Goal: Navigation & Orientation: Find specific page/section

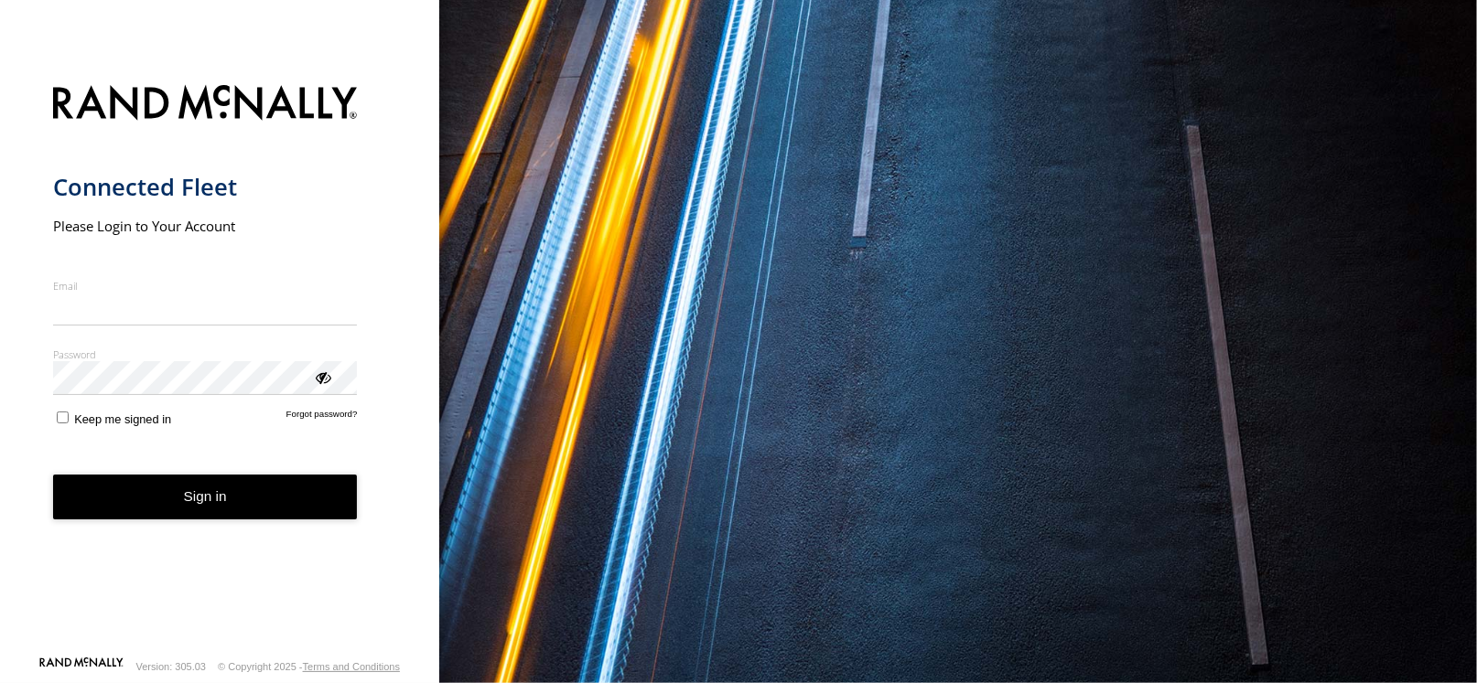
type input "**********"
click at [292, 519] on button "Sign in" at bounding box center [205, 497] width 305 height 45
click at [279, 491] on button "Sign in" at bounding box center [205, 497] width 305 height 45
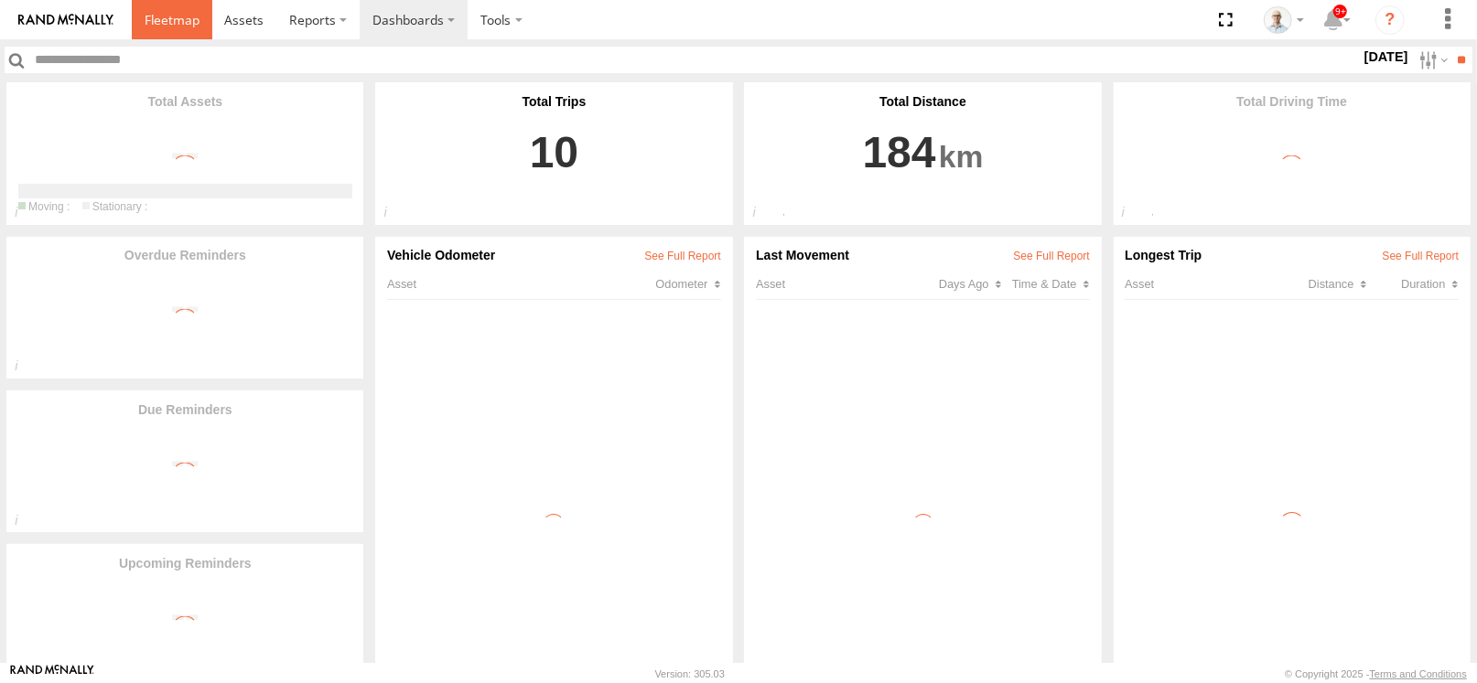
click at [167, 11] on span at bounding box center [172, 19] width 55 height 17
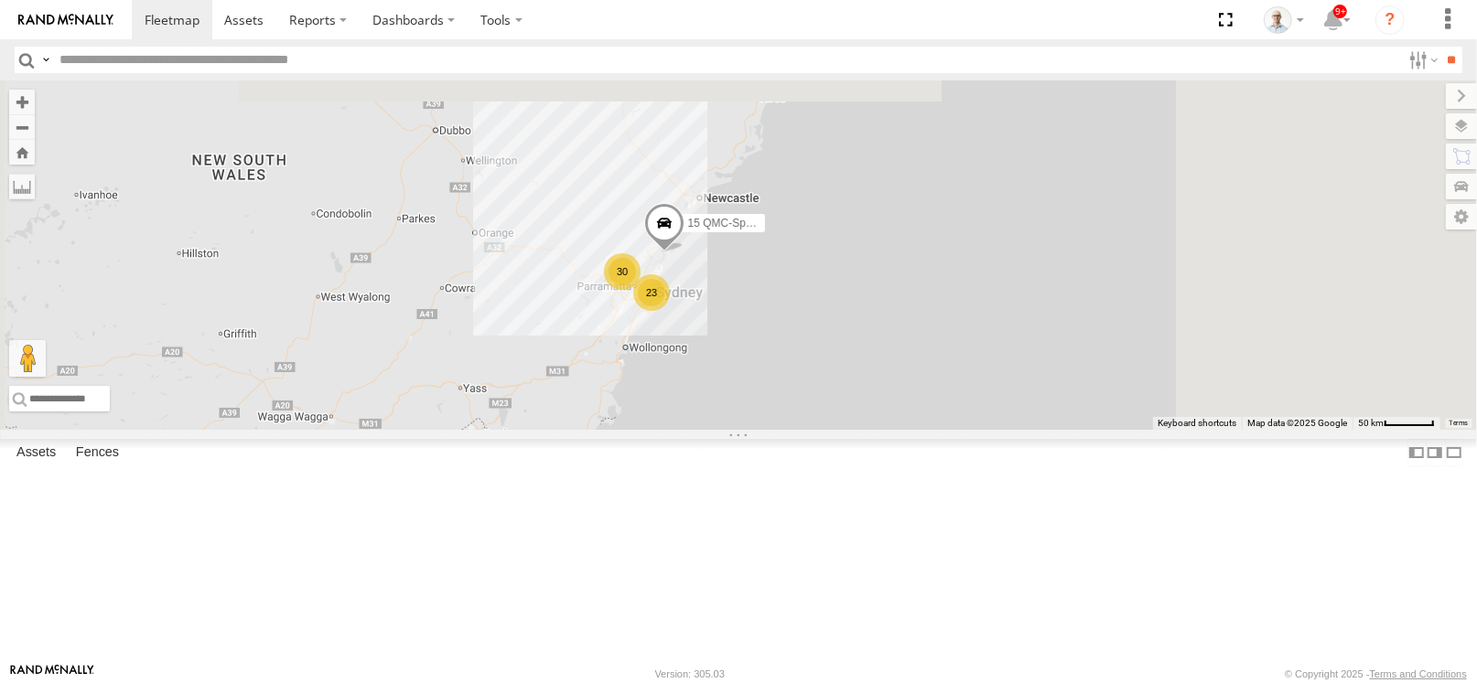
drag, startPoint x: 1034, startPoint y: 314, endPoint x: 728, endPoint y: 516, distance: 366.4
click at [728, 430] on div "23 30 15 QMC-Spare 27QMC" at bounding box center [738, 255] width 1477 height 349
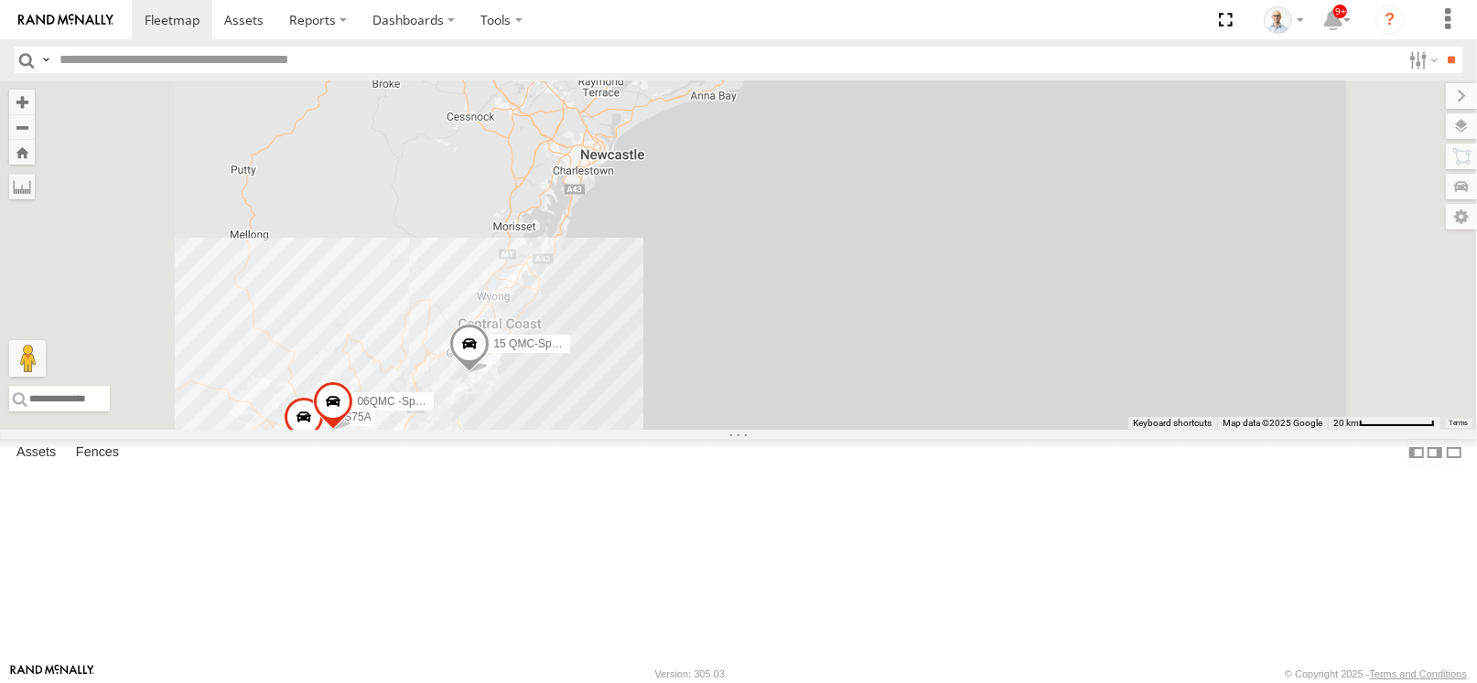
click at [489, 373] on span at bounding box center [469, 348] width 40 height 49
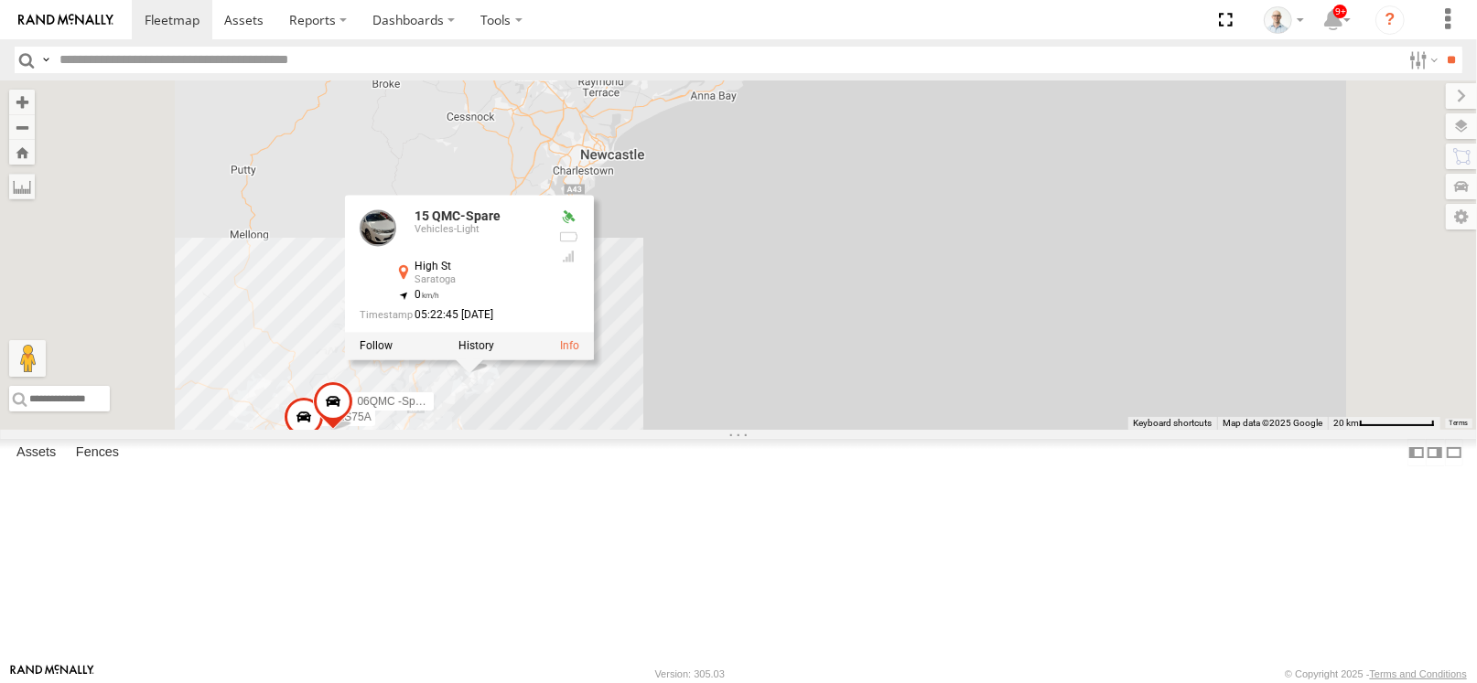
click at [818, 430] on div "15 QMC-Spare 27QMC 15 3 18 # KS75A 2 06QMC -Spare 11 QMC Kurt 3 7 15 QMC-Spare …" at bounding box center [738, 255] width 1477 height 349
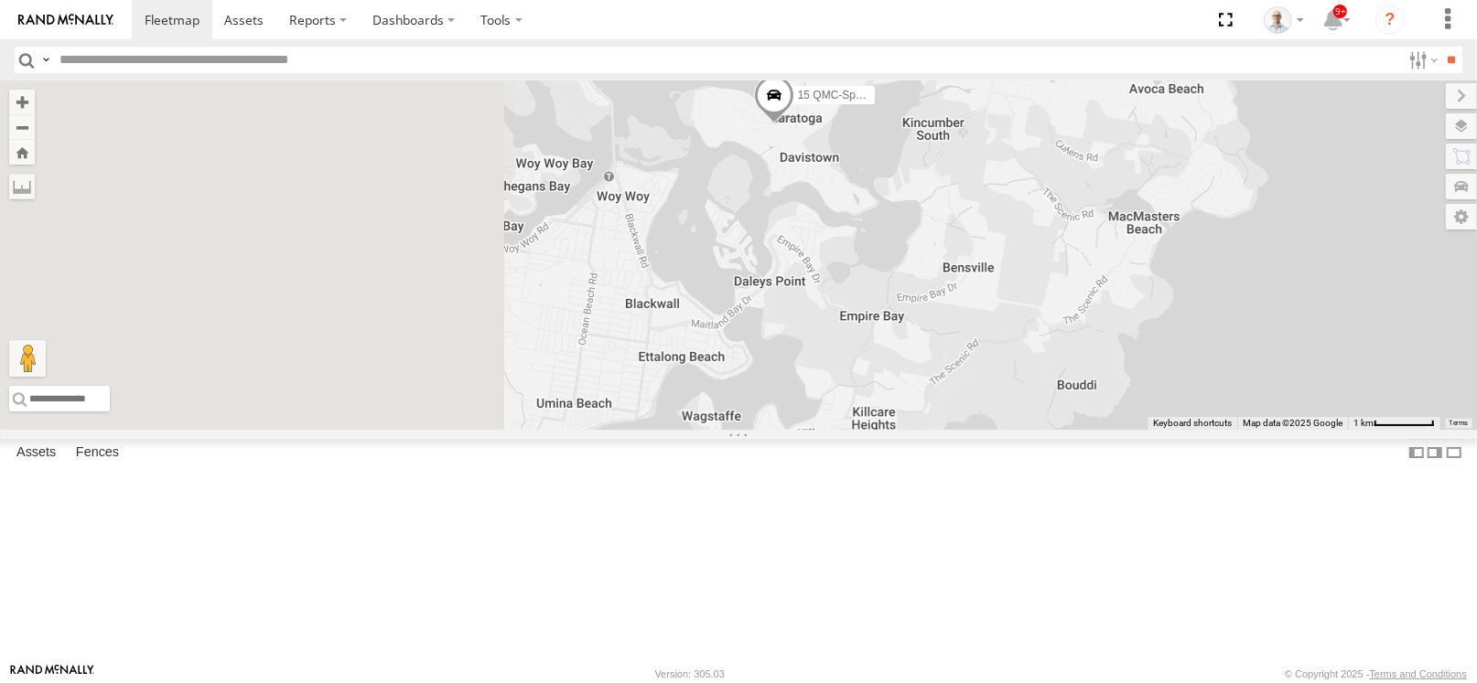
drag, startPoint x: 643, startPoint y: 503, endPoint x: 984, endPoint y: 239, distance: 431.7
click at [984, 239] on div "15 QMC-Spare 27QMC # KS75A 06QMC -Spare 11 QMC Kurt" at bounding box center [738, 255] width 1477 height 349
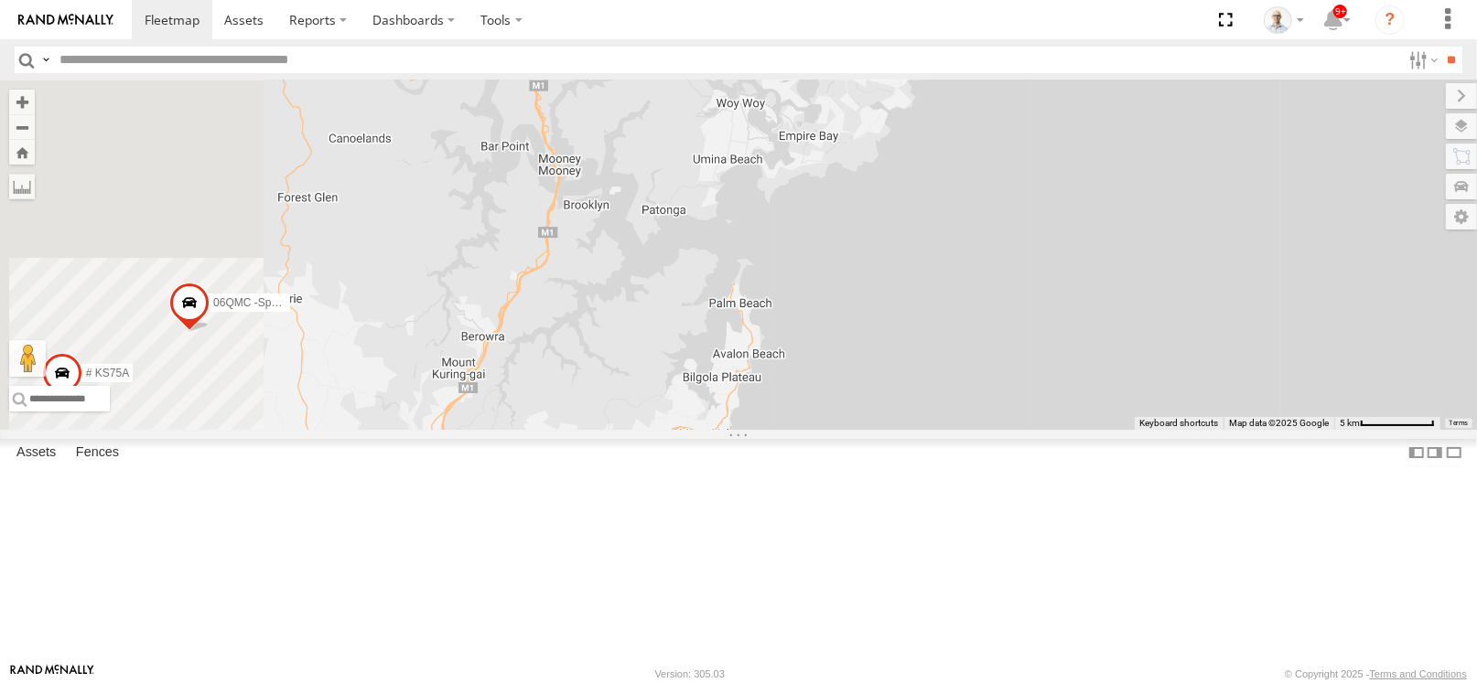
drag, startPoint x: 829, startPoint y: 293, endPoint x: 892, endPoint y: 263, distance: 70.0
click at [891, 263] on div "15 QMC-Spare 27QMC # KS75A 06QMC -Spare 11 QMC Kurt" at bounding box center [738, 255] width 1477 height 349
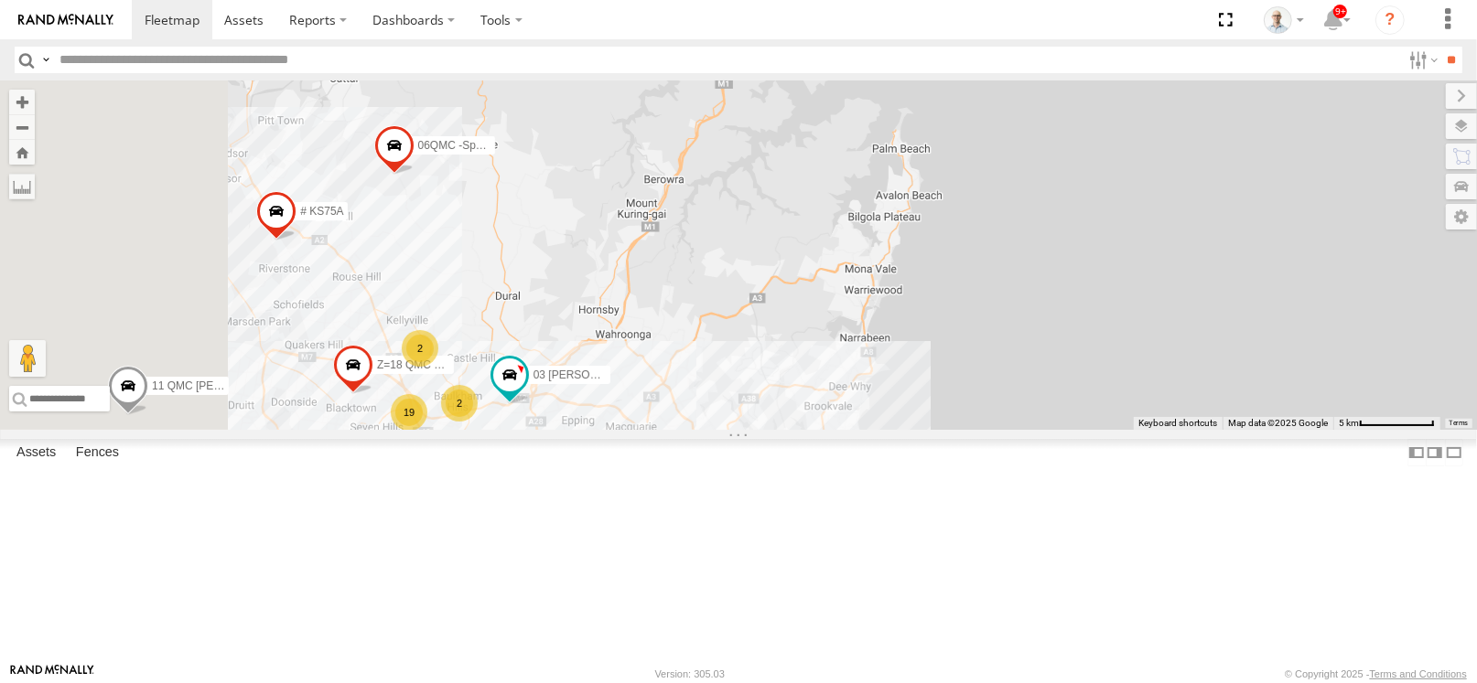
drag, startPoint x: 703, startPoint y: 437, endPoint x: 861, endPoint y: 256, distance: 240.5
click at [861, 256] on div "15 QMC-Spare 27QMC # KS75A 06QMC -Spare 11 QMC Kurt 03 Jayden 19 2 Z=18 QMC Wri…" at bounding box center [738, 255] width 1477 height 349
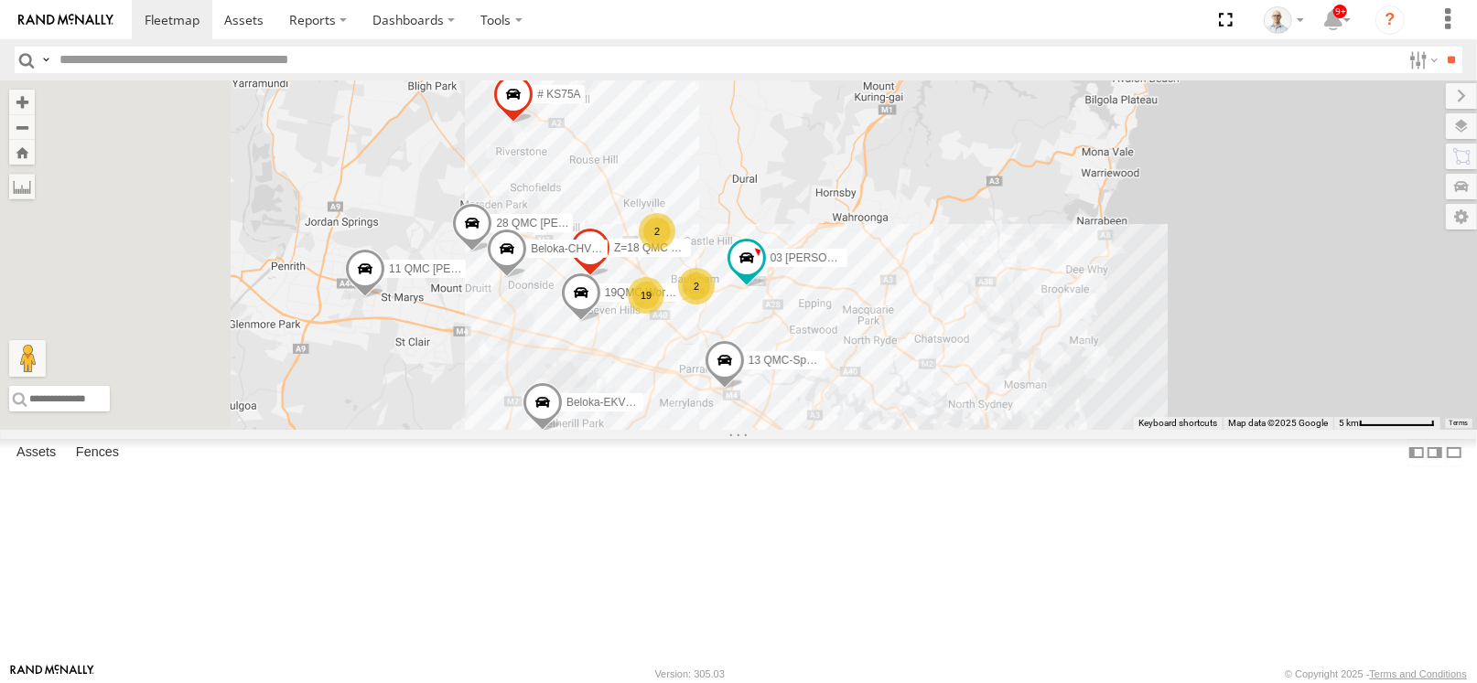
drag, startPoint x: 843, startPoint y: 349, endPoint x: 1067, endPoint y: 254, distance: 243.1
click at [1067, 254] on div "15 QMC-Spare 27QMC # KS75A 06QMC -Spare 11 QMC Kurt 03 Jayden 19 2 Z=18 QMC Wri…" at bounding box center [738, 255] width 1477 height 349
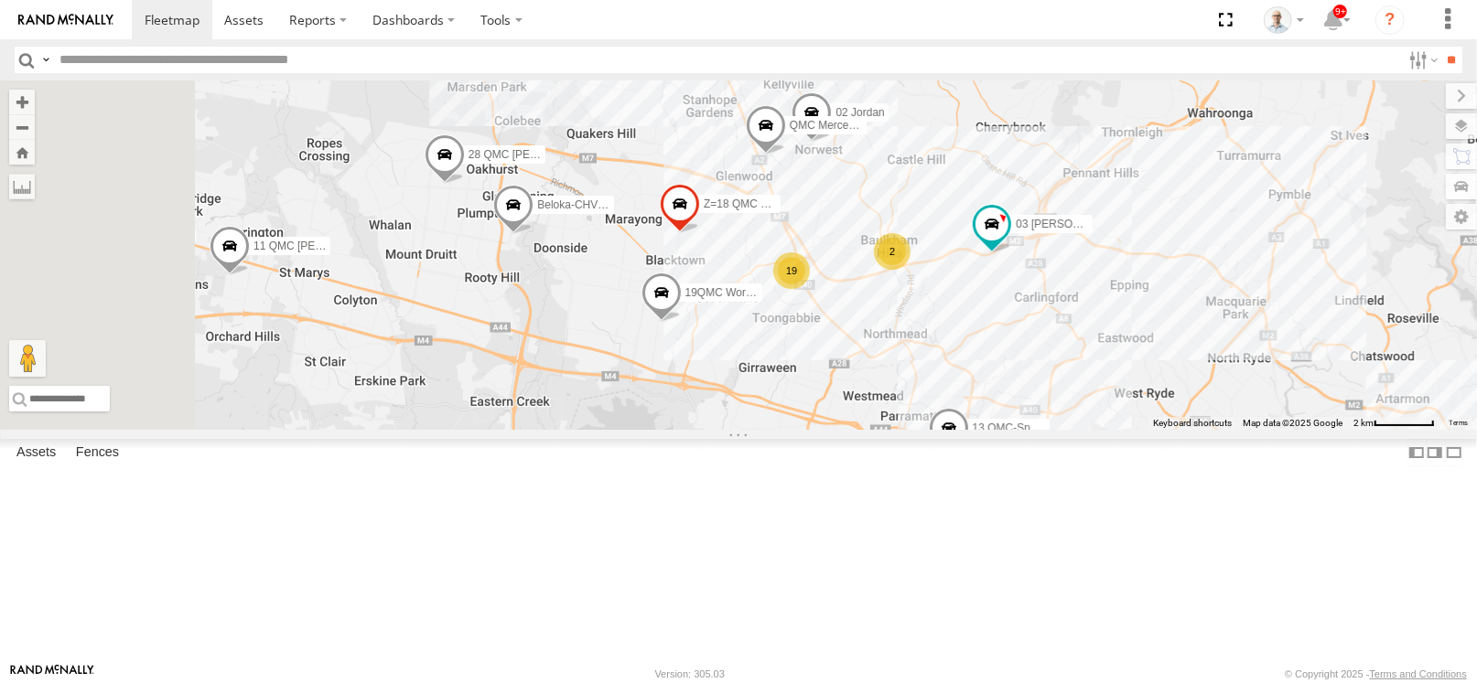
drag, startPoint x: 888, startPoint y: 415, endPoint x: 1133, endPoint y: 430, distance: 244.7
click at [1133, 430] on div "15 QMC-Spare 27QMC # KS75A 06QMC -Spare 11 QMC Kurt 03 Jayden Z=18 QMC Written …" at bounding box center [738, 255] width 1477 height 349
click at [465, 184] on span at bounding box center [444, 158] width 40 height 49
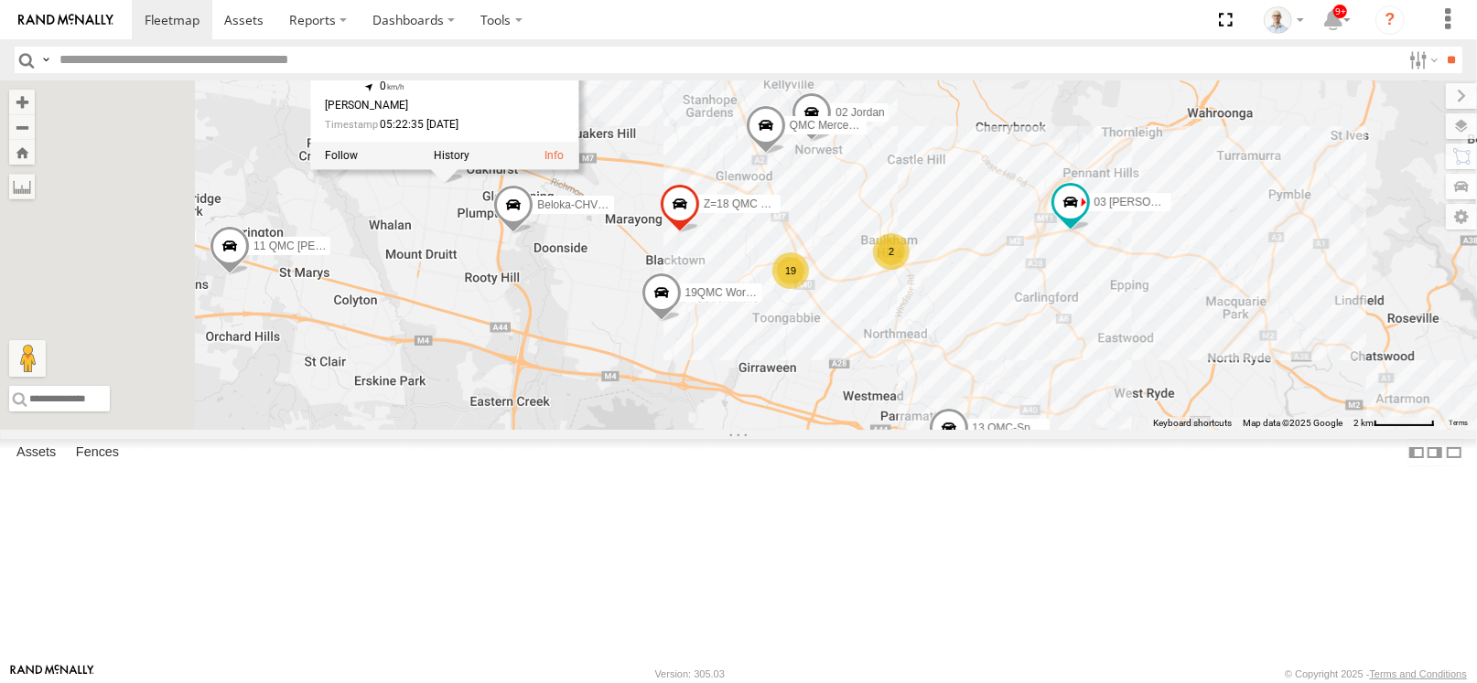
click at [787, 423] on div "15 QMC-Spare 27QMC # KS75A 06QMC -Spare 11 QMC Kurt 03 Jayden Z=18 QMC Written …" at bounding box center [738, 255] width 1477 height 349
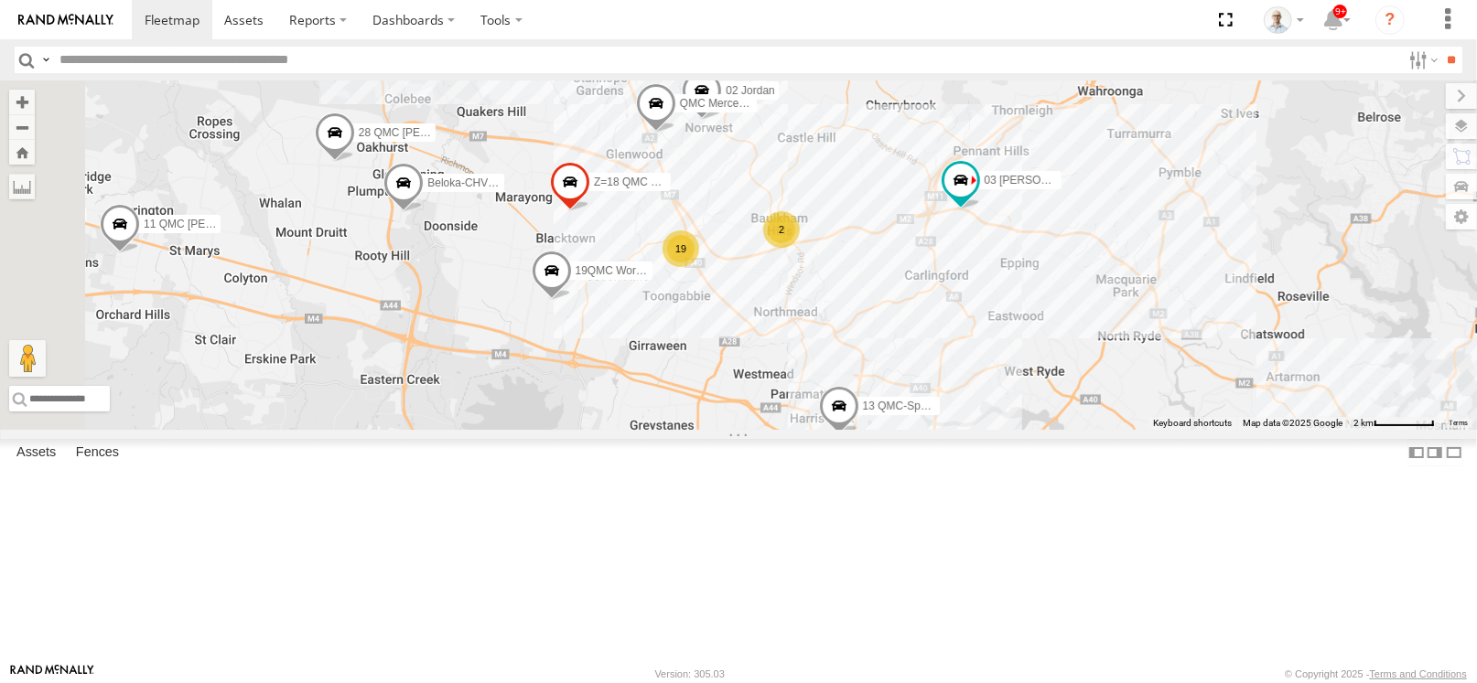
drag, startPoint x: 885, startPoint y: 480, endPoint x: 770, endPoint y: 455, distance: 117.2
click at [770, 430] on div "15 QMC-Spare 27QMC # KS75A 06QMC -Spare 11 QMC Kurt 03 Jayden Z=18 QMC Written …" at bounding box center [738, 255] width 1477 height 349
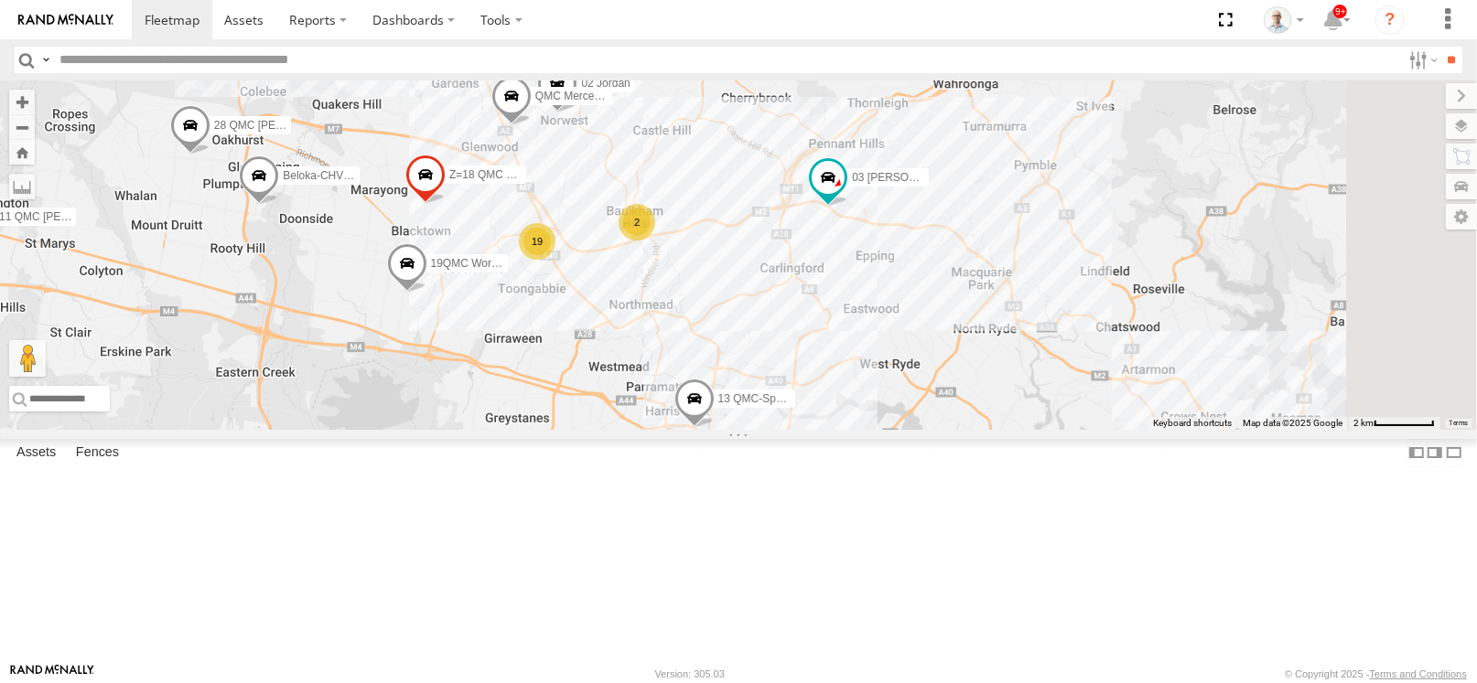
drag, startPoint x: 900, startPoint y: 467, endPoint x: 754, endPoint y: 459, distance: 146.6
click at [754, 430] on div "15 QMC-Spare 27QMC # KS75A 06QMC -Spare 11 QMC Kurt 03 Jayden Z=18 QMC Written …" at bounding box center [738, 255] width 1477 height 349
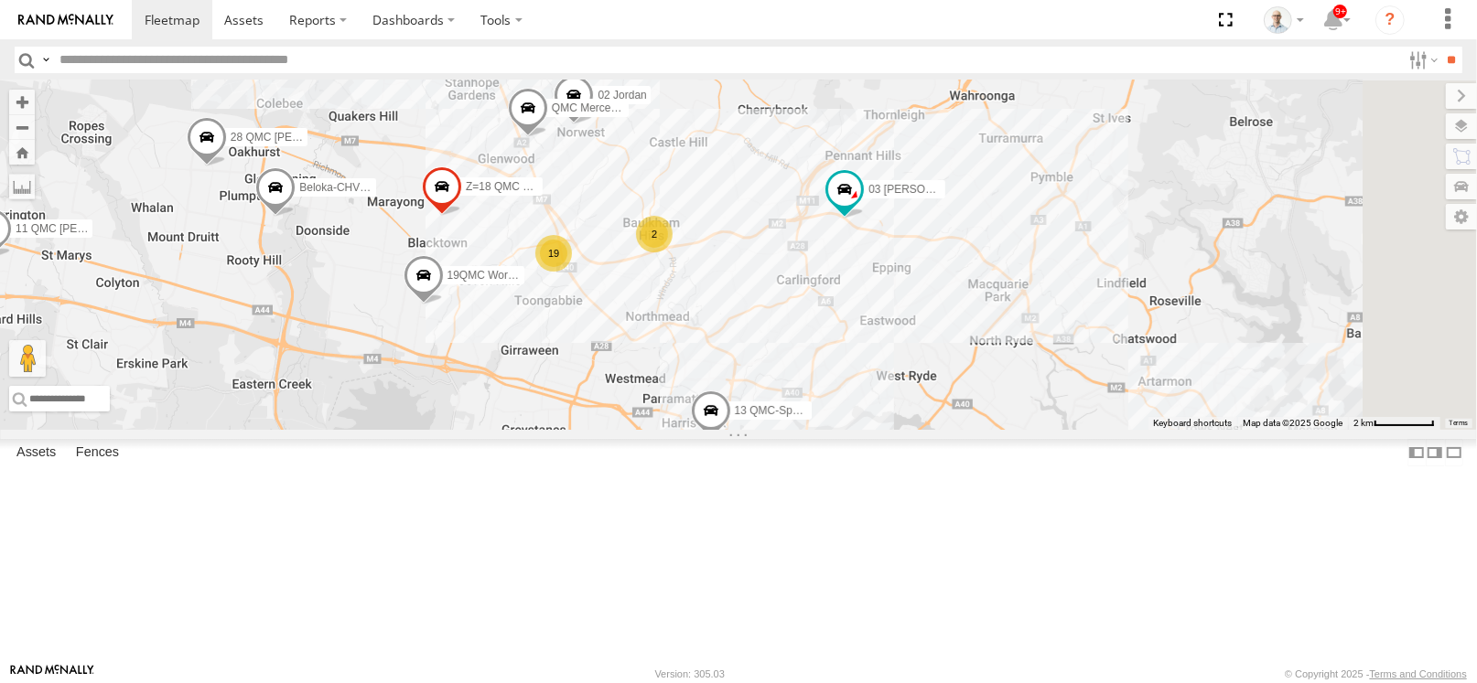
drag, startPoint x: 905, startPoint y: 446, endPoint x: 924, endPoint y: 458, distance: 23.1
click at [924, 430] on div "15 QMC-Spare 27QMC # KS75A 06QMC -Spare 11 QMC Kurt 03 Jayden Z=18 QMC Written …" at bounding box center [738, 255] width 1477 height 349
click at [594, 124] on span at bounding box center [573, 99] width 40 height 49
click at [811, 306] on div "15 QMC-Spare 27QMC # KS75A 06QMC -Spare 11 QMC Kurt 03 Jayden Z=18 QMC Written …" at bounding box center [738, 255] width 1477 height 349
click at [548, 137] on span at bounding box center [528, 112] width 40 height 49
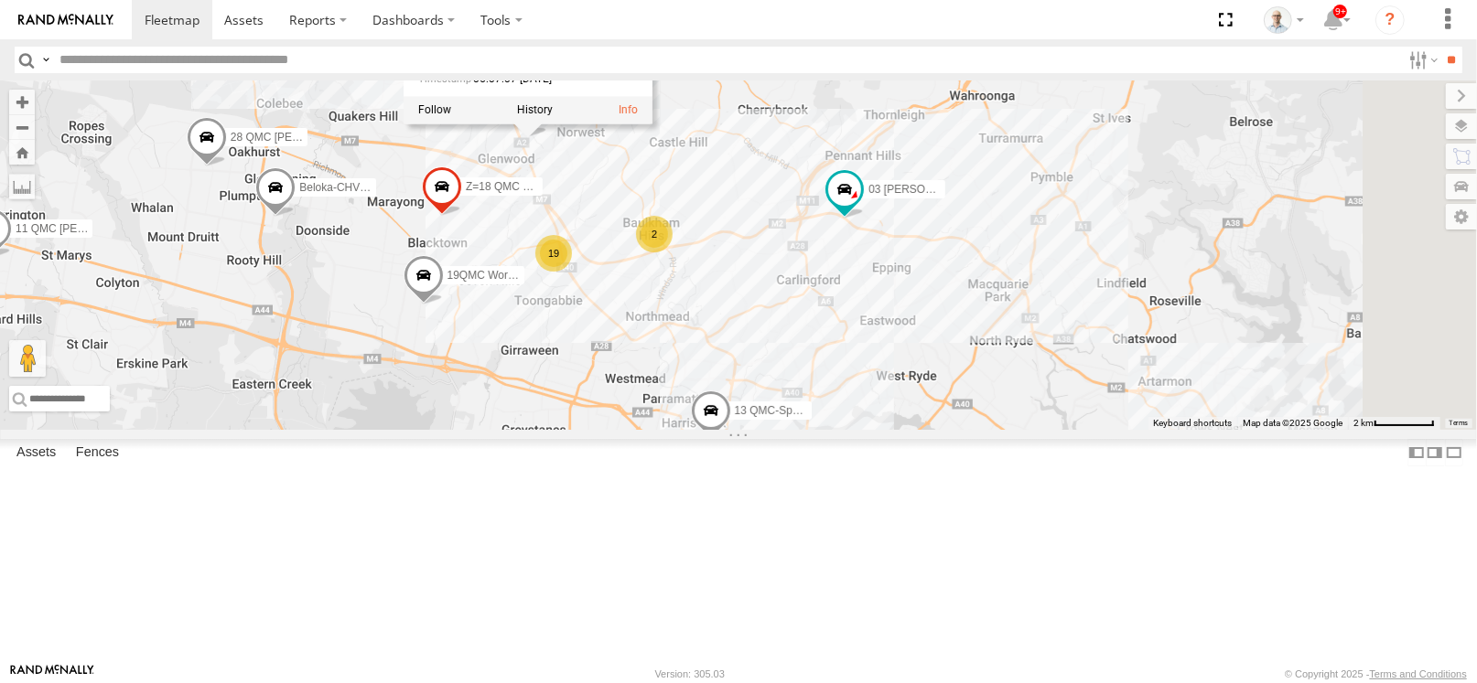
click at [809, 297] on div "15 QMC-Spare 27QMC # KS75A 06QMC -Spare 11 QMC Kurt 03 Jayden Z=18 QMC Written …" at bounding box center [738, 255] width 1477 height 349
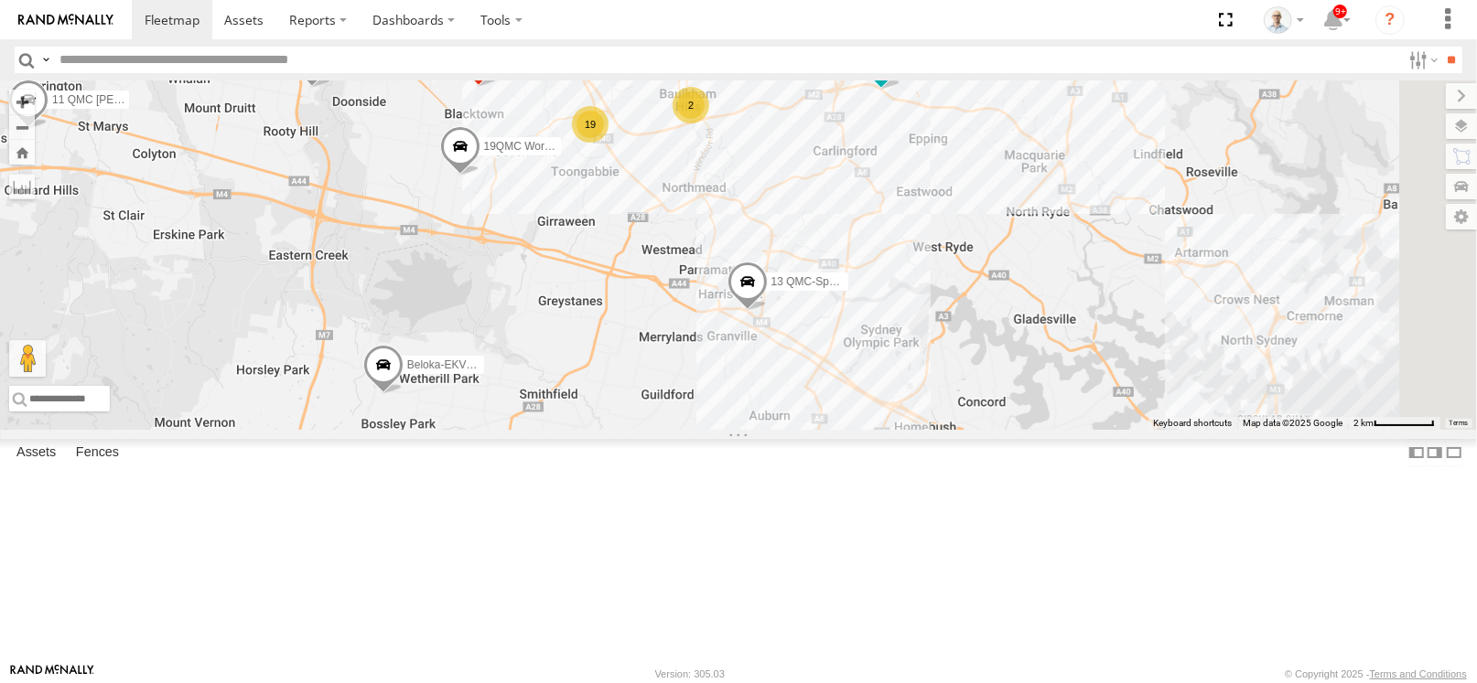
drag, startPoint x: 846, startPoint y: 452, endPoint x: 885, endPoint y: 317, distance: 139.9
click at [885, 317] on div "15 QMC-Spare 27QMC # KS75A 06QMC -Spare 11 QMC Kurt 03 Jayden Z=18 QMC Written …" at bounding box center [738, 255] width 1477 height 349
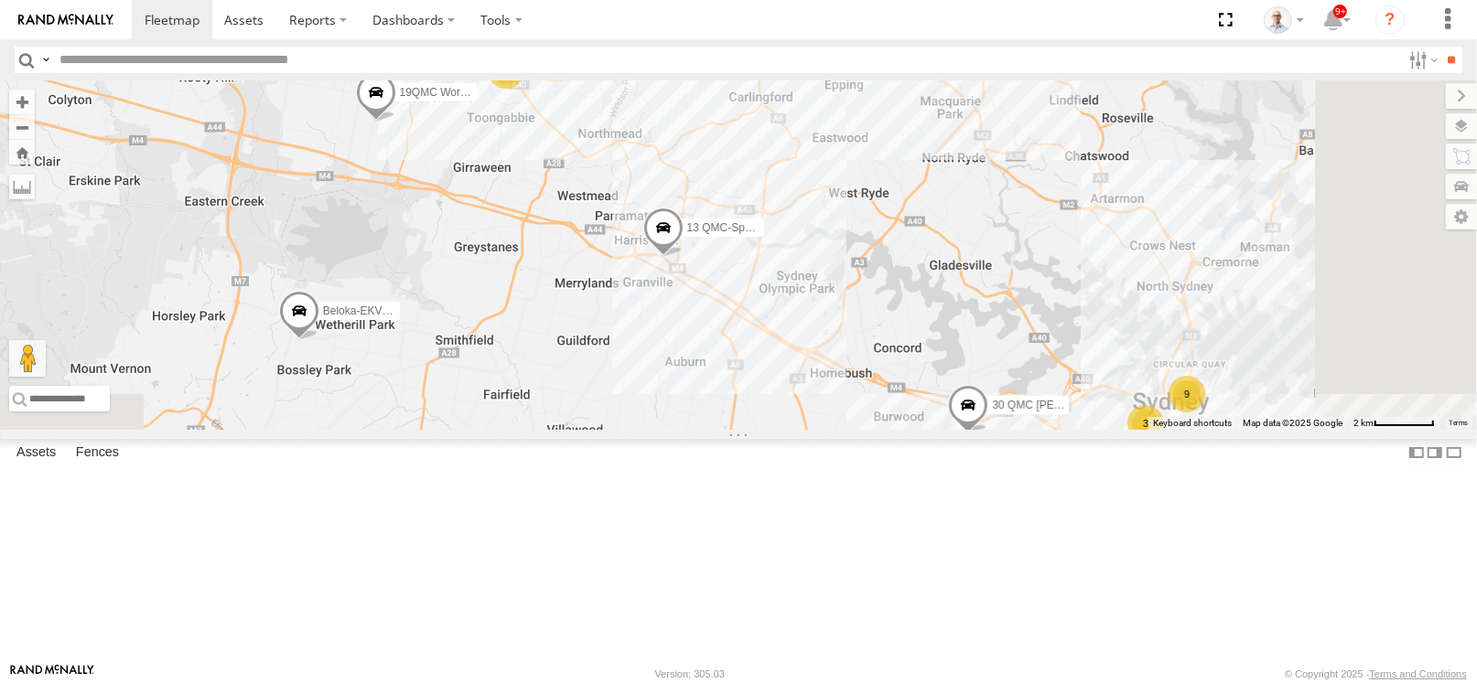
drag, startPoint x: 895, startPoint y: 477, endPoint x: 806, endPoint y: 415, distance: 107.8
click at [806, 415] on div "15 QMC-Spare 27QMC # KS75A 06QMC -Spare 11 QMC Kurt 03 Jayden Z=18 QMC Written …" at bounding box center [738, 255] width 1477 height 349
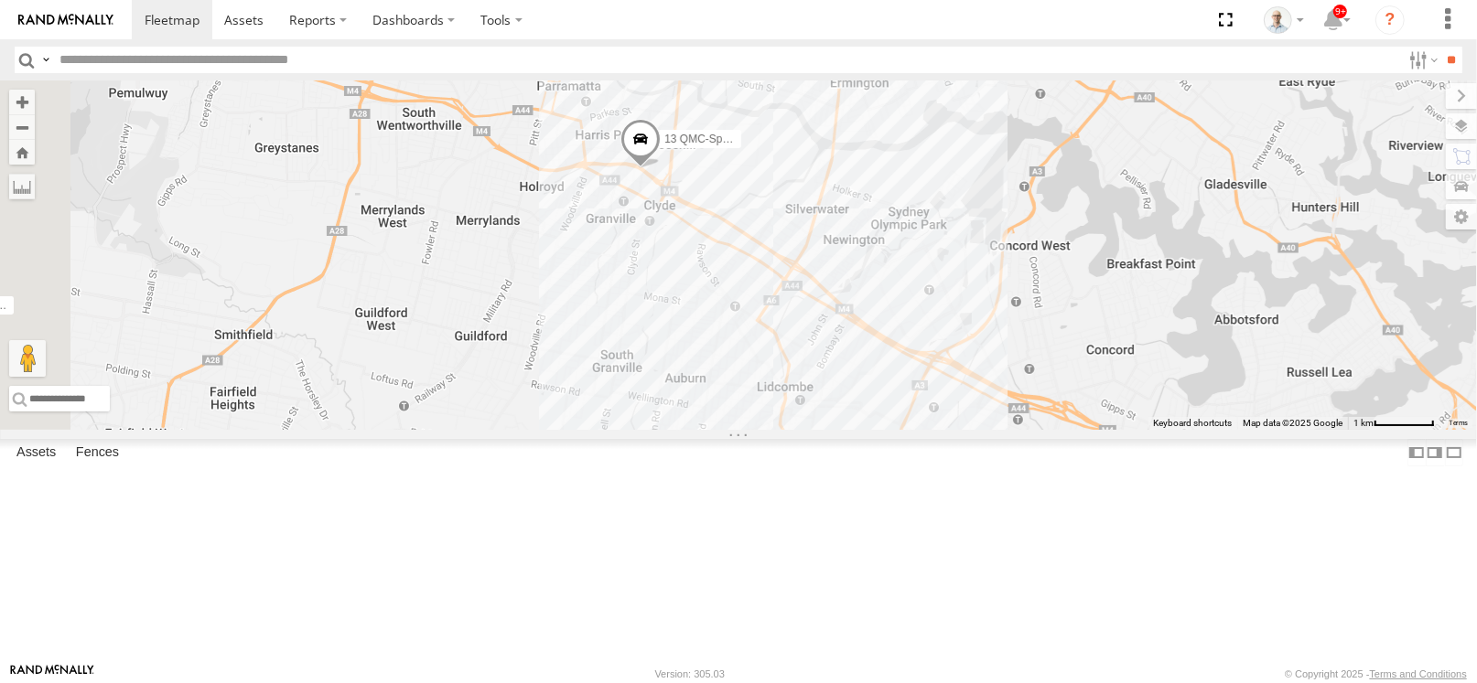
click at [660, 168] on span at bounding box center [640, 143] width 40 height 49
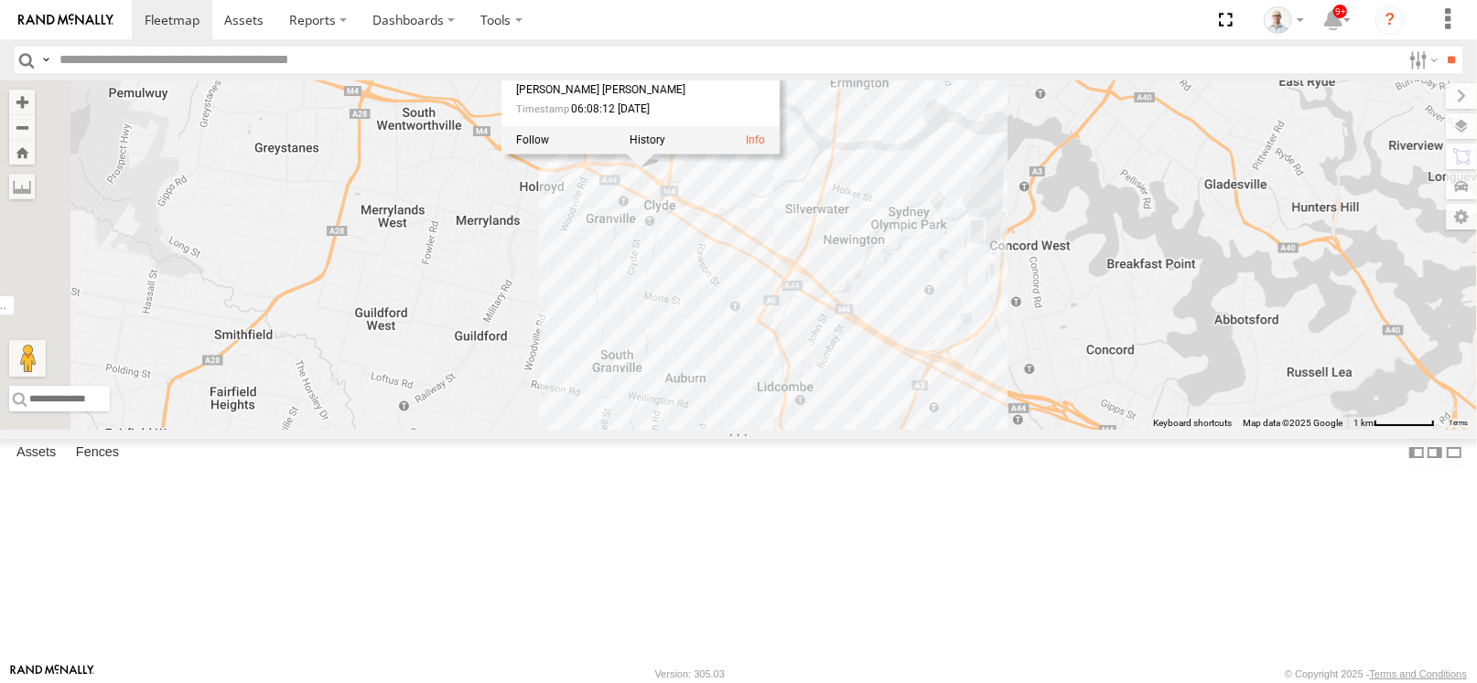
click at [1062, 245] on div "15 QMC-Spare 27QMC # KS75A 06QMC -Spare 11 QMC Kurt 03 Jayden Z=18 QMC Written …" at bounding box center [738, 255] width 1477 height 349
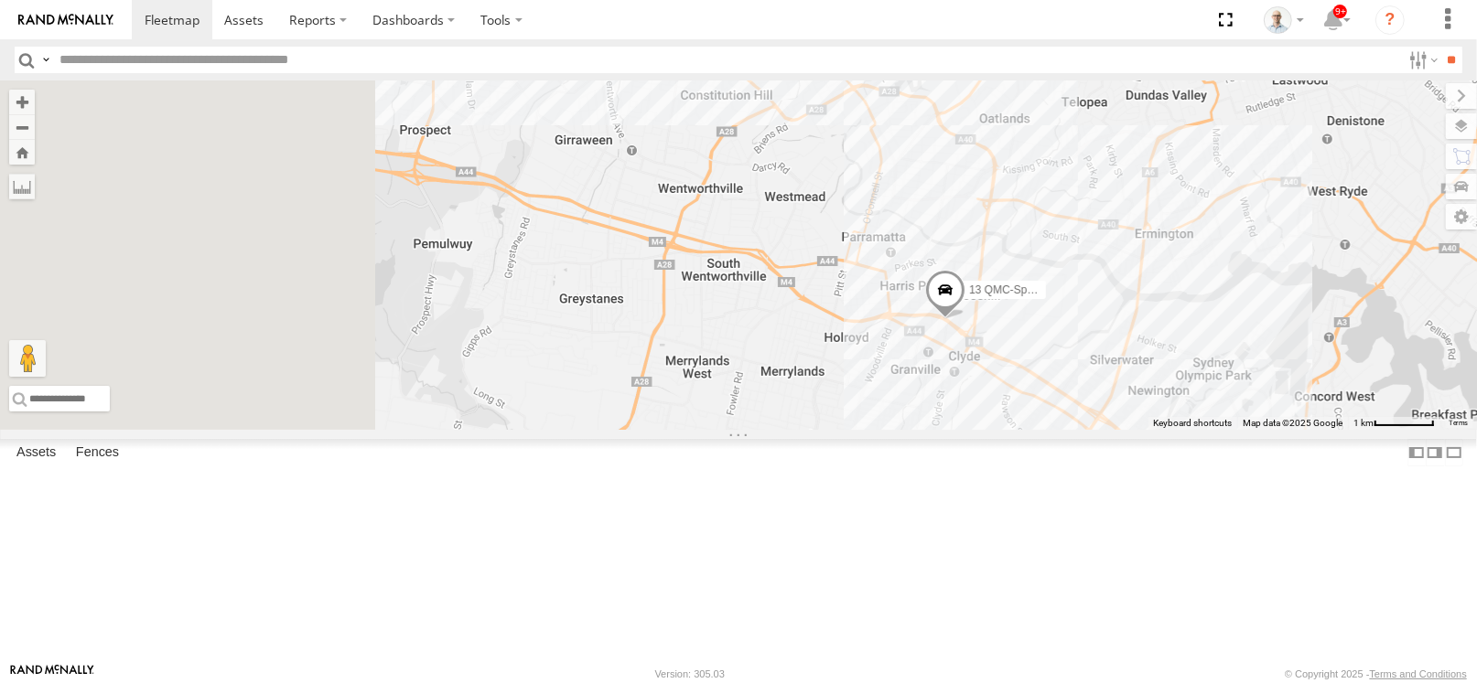
drag, startPoint x: 871, startPoint y: 197, endPoint x: 1184, endPoint y: 353, distance: 349.8
click at [1184, 353] on div "15 QMC-Spare 27QMC # KS75A 06QMC -Spare 11 QMC Kurt 03 Jayden Z=18 QMC Written …" at bounding box center [738, 255] width 1477 height 349
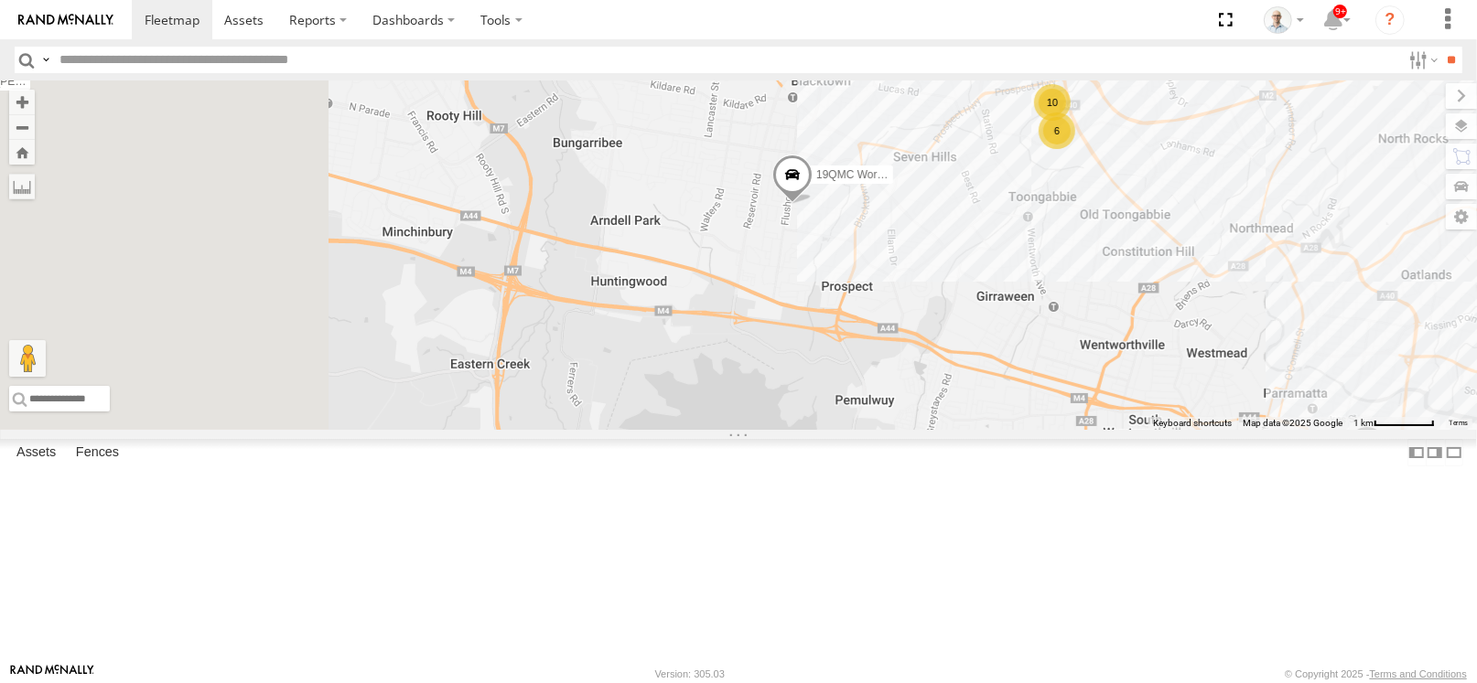
drag, startPoint x: 775, startPoint y: 162, endPoint x: 1160, endPoint y: 264, distance: 398.5
click at [1160, 264] on div "15 QMC-Spare 27QMC # KS75A 06QMC -Spare 11 QMC Kurt 03 Jayden Z=18 QMC Written …" at bounding box center [738, 255] width 1477 height 349
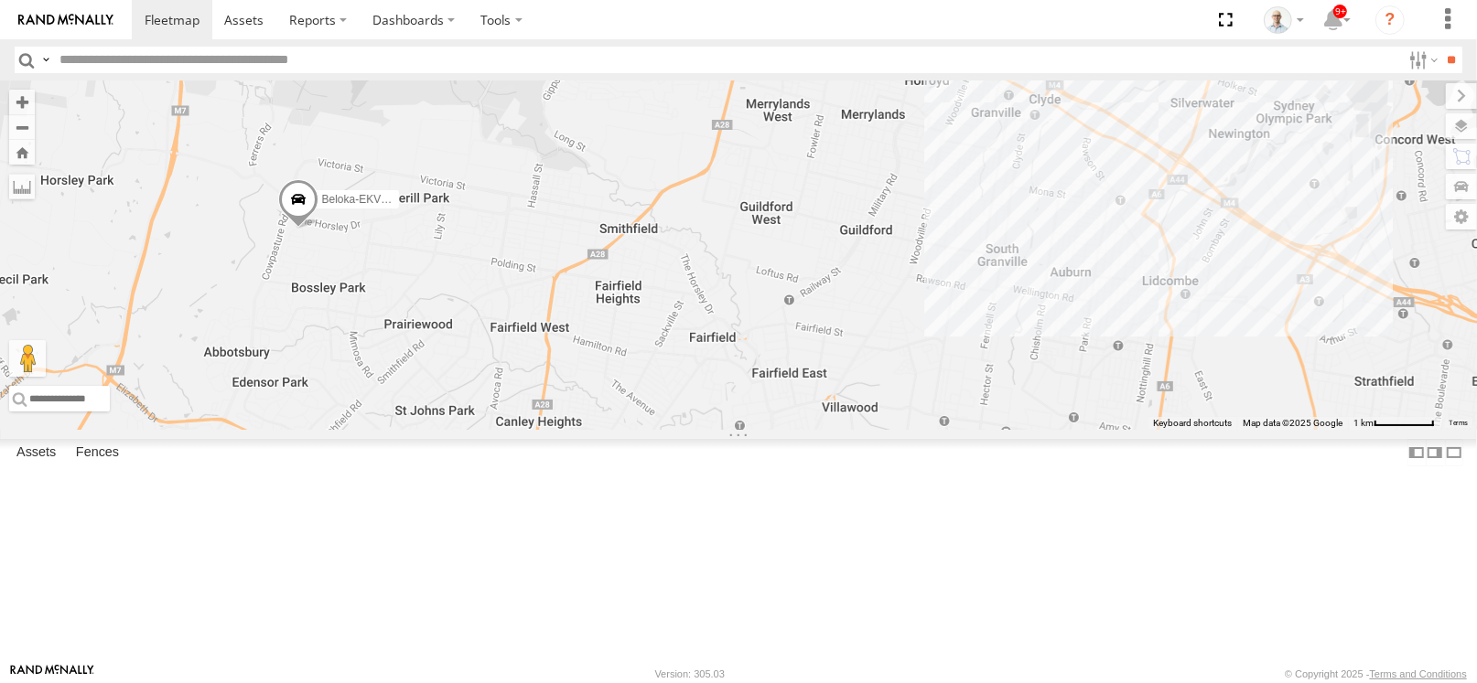
drag, startPoint x: 993, startPoint y: 479, endPoint x: 694, endPoint y: 124, distance: 464.2
click at [694, 124] on div "15 QMC-Spare 27QMC # KS75A 06QMC -Spare 11 QMC Kurt 03 Jayden Z=18 QMC Written …" at bounding box center [738, 255] width 1477 height 349
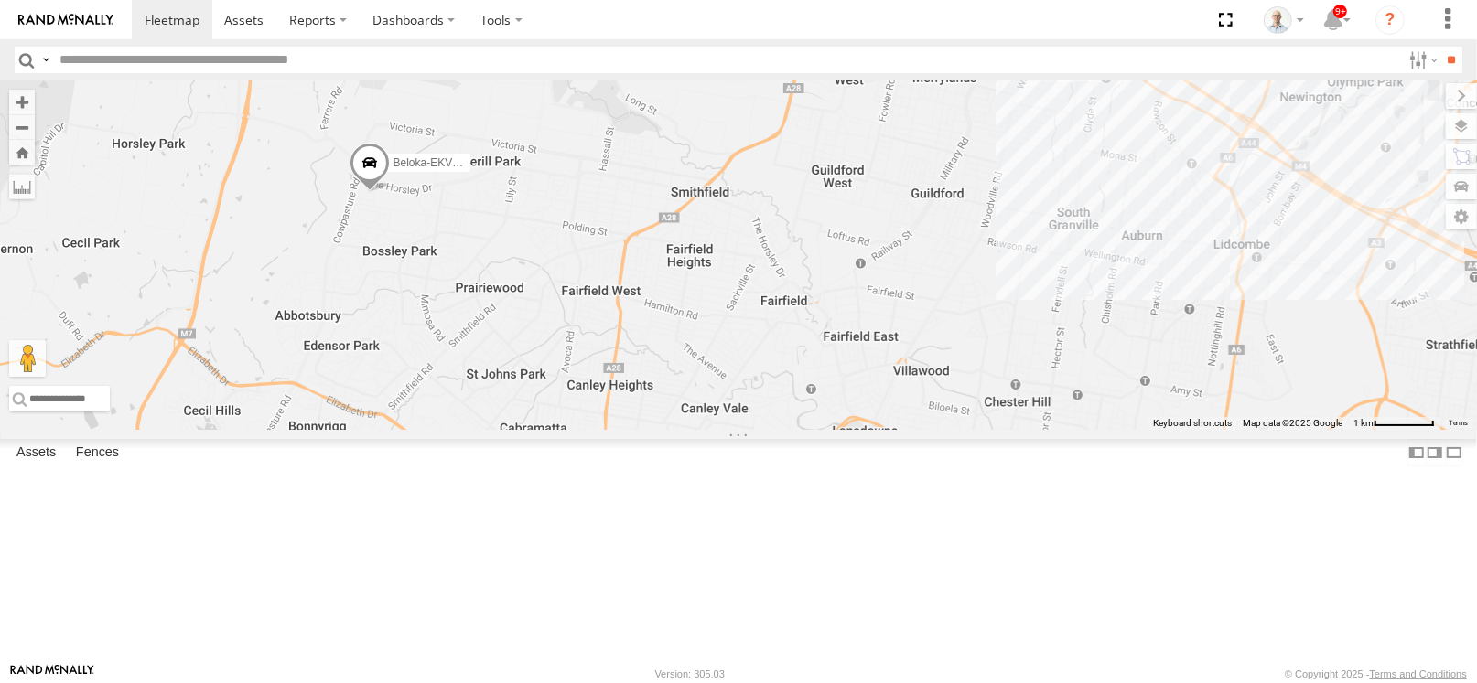
drag, startPoint x: 700, startPoint y: 380, endPoint x: 767, endPoint y: 359, distance: 70.0
click at [767, 359] on div "15 QMC-Spare 27QMC # KS75A 06QMC -Spare 11 QMC Kurt 03 Jayden Z=18 QMC Written …" at bounding box center [738, 255] width 1477 height 349
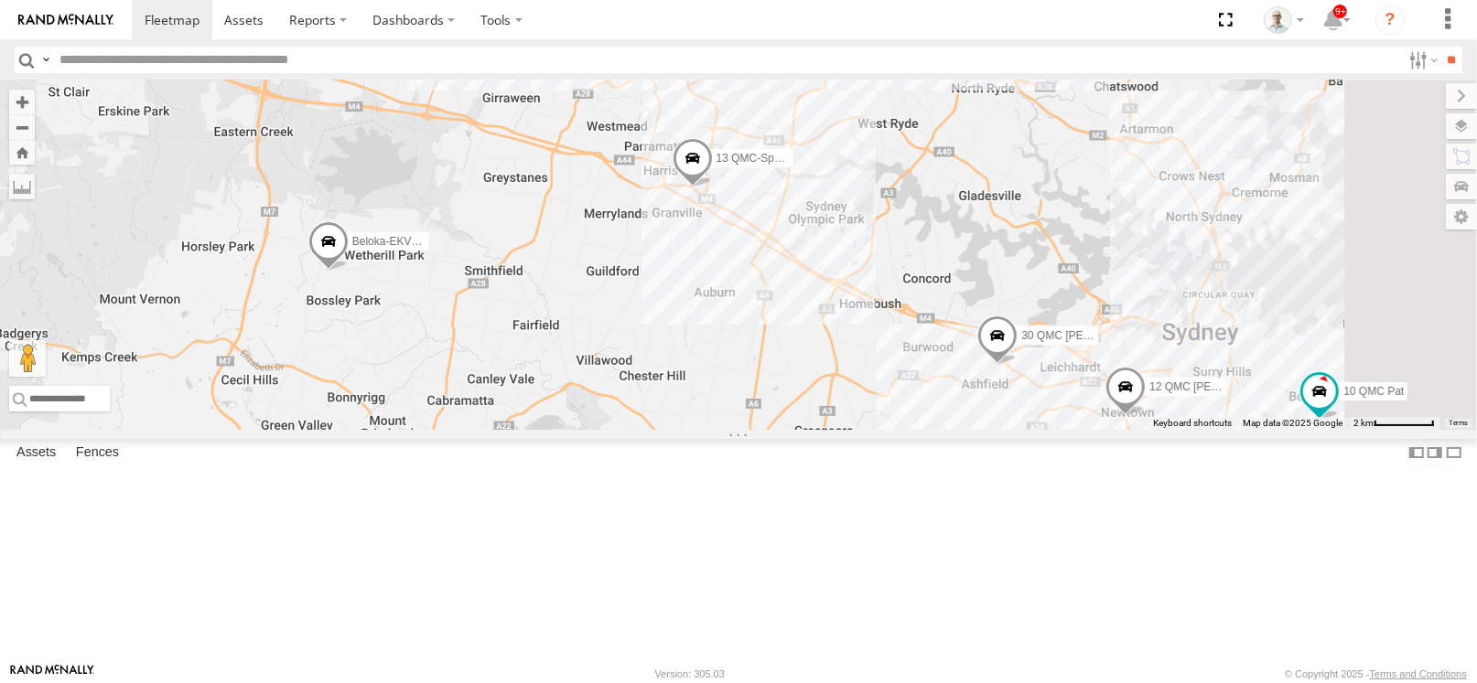
drag, startPoint x: 882, startPoint y: 314, endPoint x: 714, endPoint y: 385, distance: 182.0
click at [714, 385] on div "15 QMC-Spare 27QMC # KS75A 06QMC -Spare 11 QMC Kurt 03 Jayden Z=18 QMC Written …" at bounding box center [738, 255] width 1477 height 349
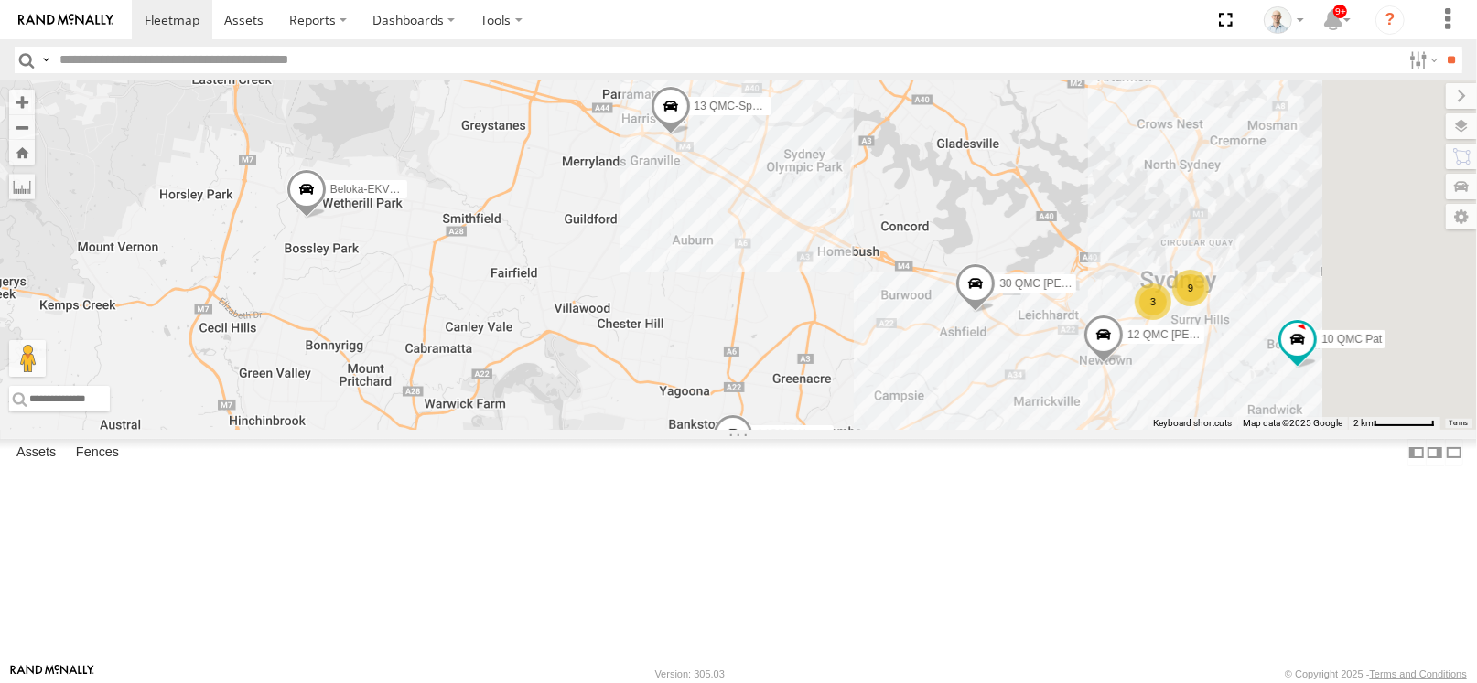
drag, startPoint x: 1089, startPoint y: 541, endPoint x: 1079, endPoint y: 473, distance: 68.3
click at [1079, 430] on div "15 QMC-Spare 27QMC # KS75A 06QMC -Spare 11 QMC Kurt 03 Jayden Z=18 QMC Written …" at bounding box center [738, 255] width 1477 height 349
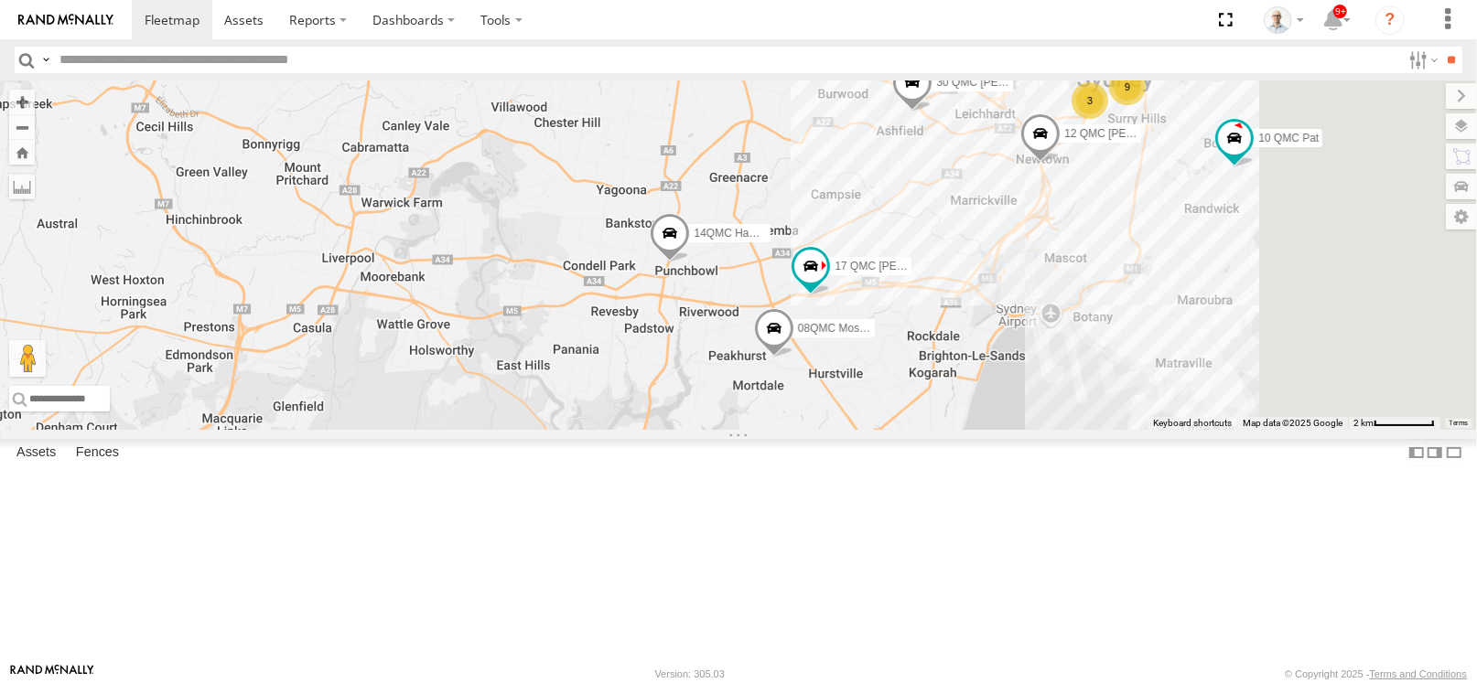
drag, startPoint x: 1092, startPoint y: 439, endPoint x: 1029, endPoint y: 266, distance: 184.1
click at [1029, 266] on div "15 QMC-Spare 27QMC # KS75A 06QMC -Spare 11 QMC Kurt 03 Jayden Z=18 QMC Written …" at bounding box center [738, 255] width 1477 height 349
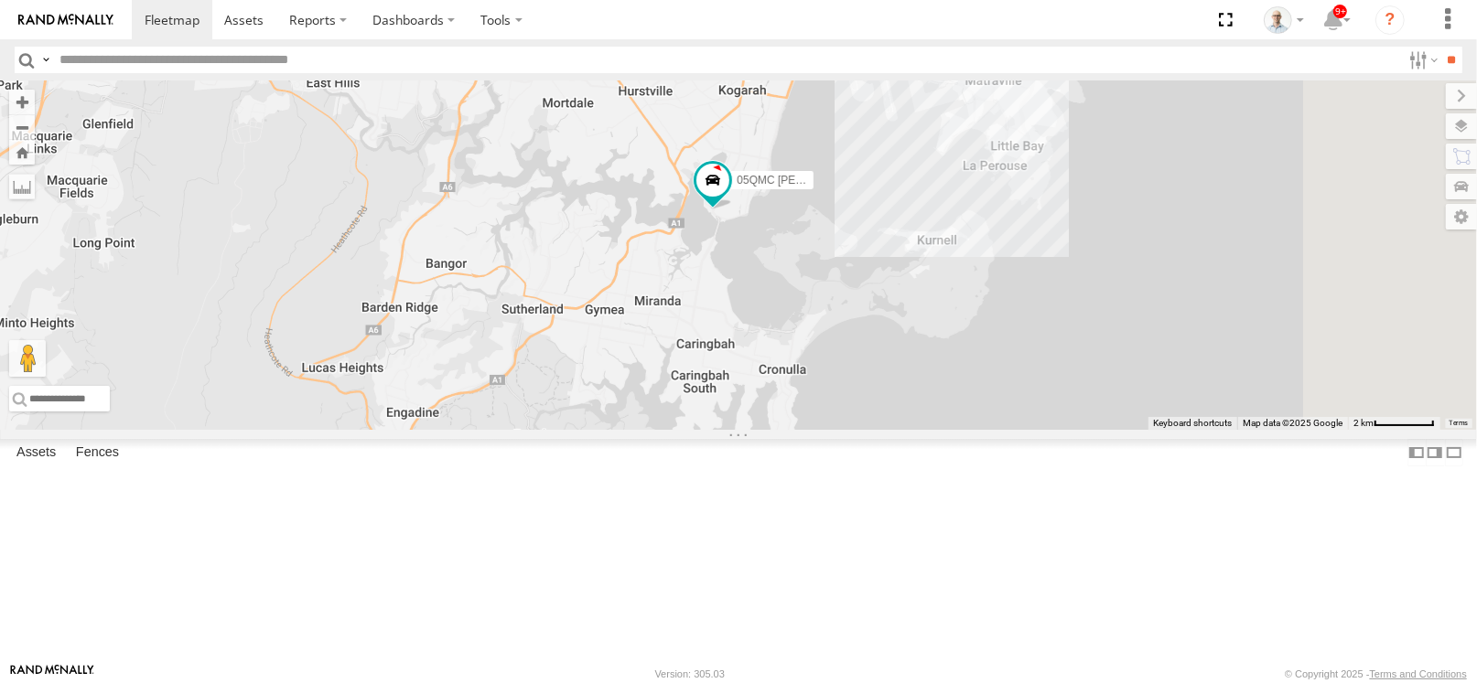
drag, startPoint x: 1179, startPoint y: 457, endPoint x: 965, endPoint y: 212, distance: 325.5
click at [986, 166] on div "15 QMC-Spare 27QMC # KS75A 06QMC -Spare 11 QMC Kurt 03 Jayden Z=18 QMC Written …" at bounding box center [738, 255] width 1477 height 349
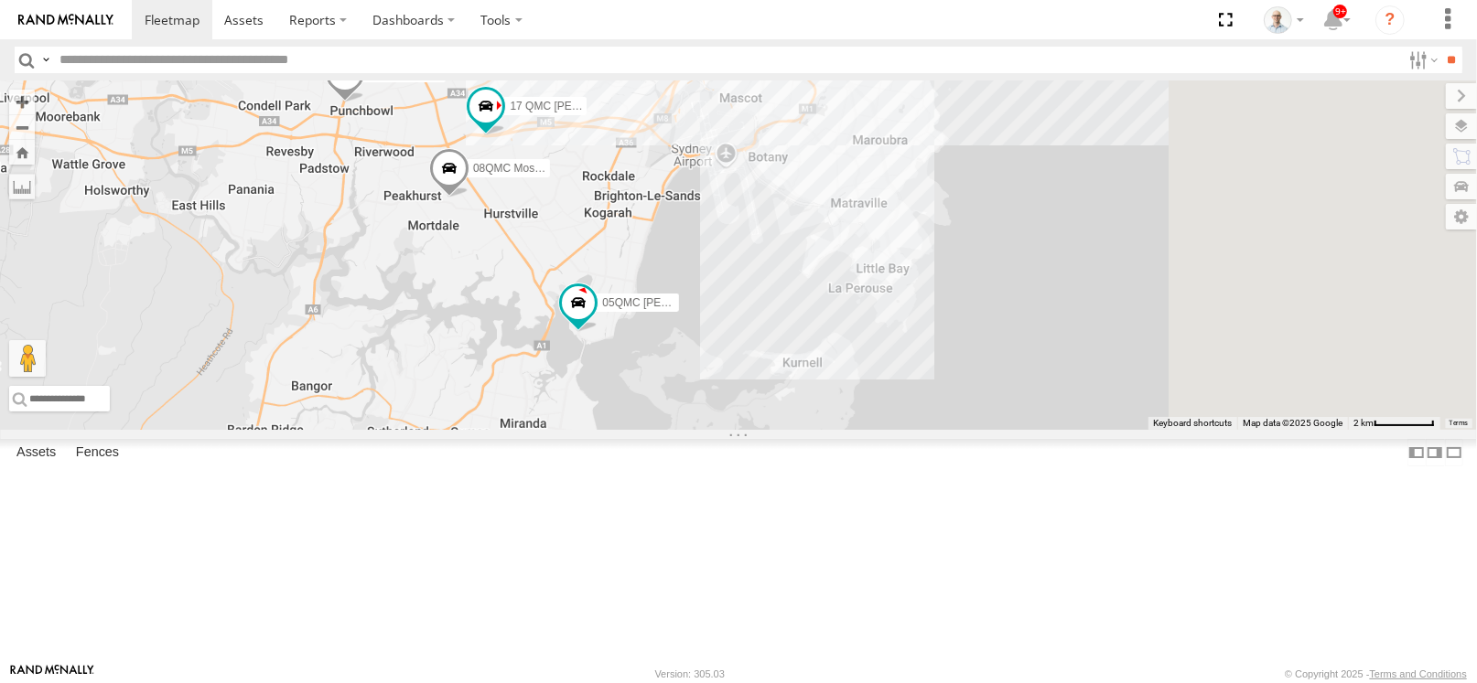
drag, startPoint x: 972, startPoint y: 399, endPoint x: 836, endPoint y: 543, distance: 198.0
click at [836, 430] on div "15 QMC-Spare 27QMC # KS75A 06QMC -Spare 11 QMC Kurt 03 Jayden Z=18 QMC Written …" at bounding box center [738, 255] width 1477 height 349
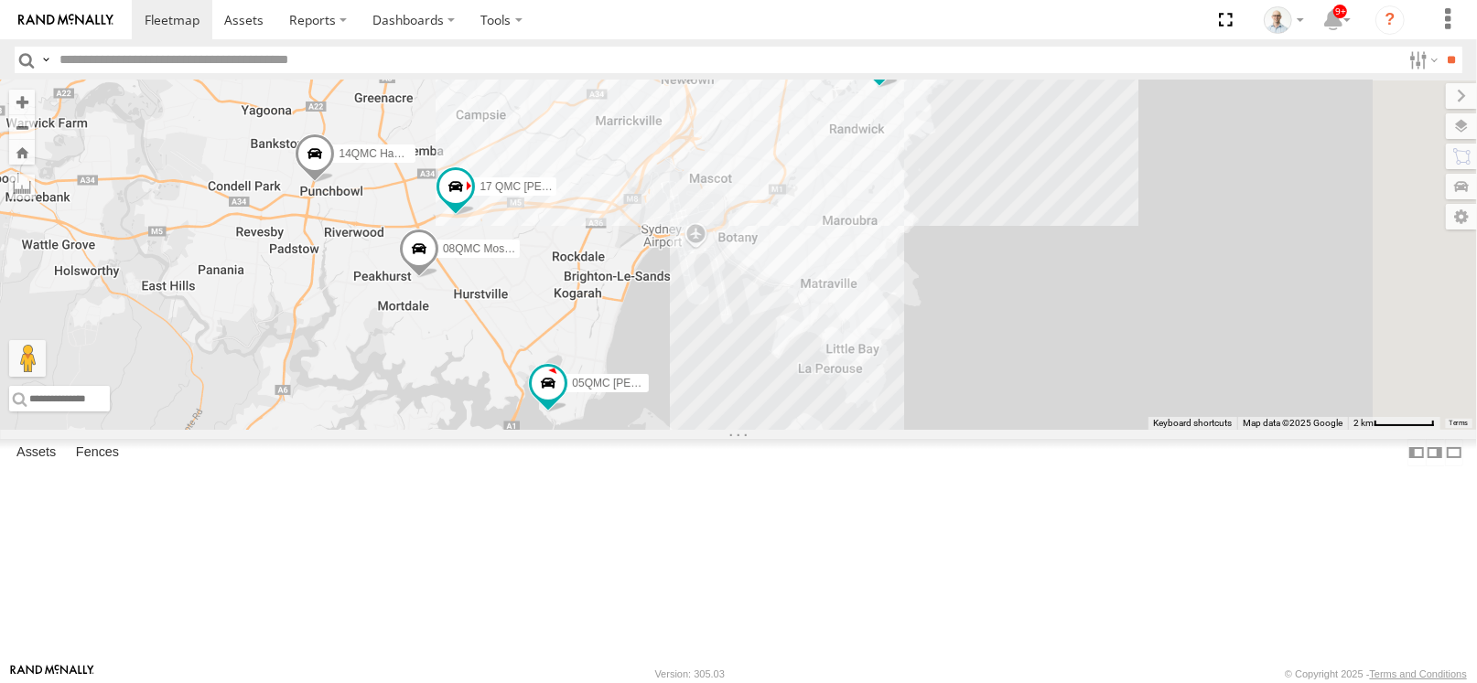
drag, startPoint x: 884, startPoint y: 413, endPoint x: 856, endPoint y: 453, distance: 48.0
click at [846, 430] on div "15 QMC-Spare 27QMC # KS75A 06QMC -Spare 11 QMC Kurt 03 Jayden Z=18 QMC Written …" at bounding box center [738, 255] width 1477 height 349
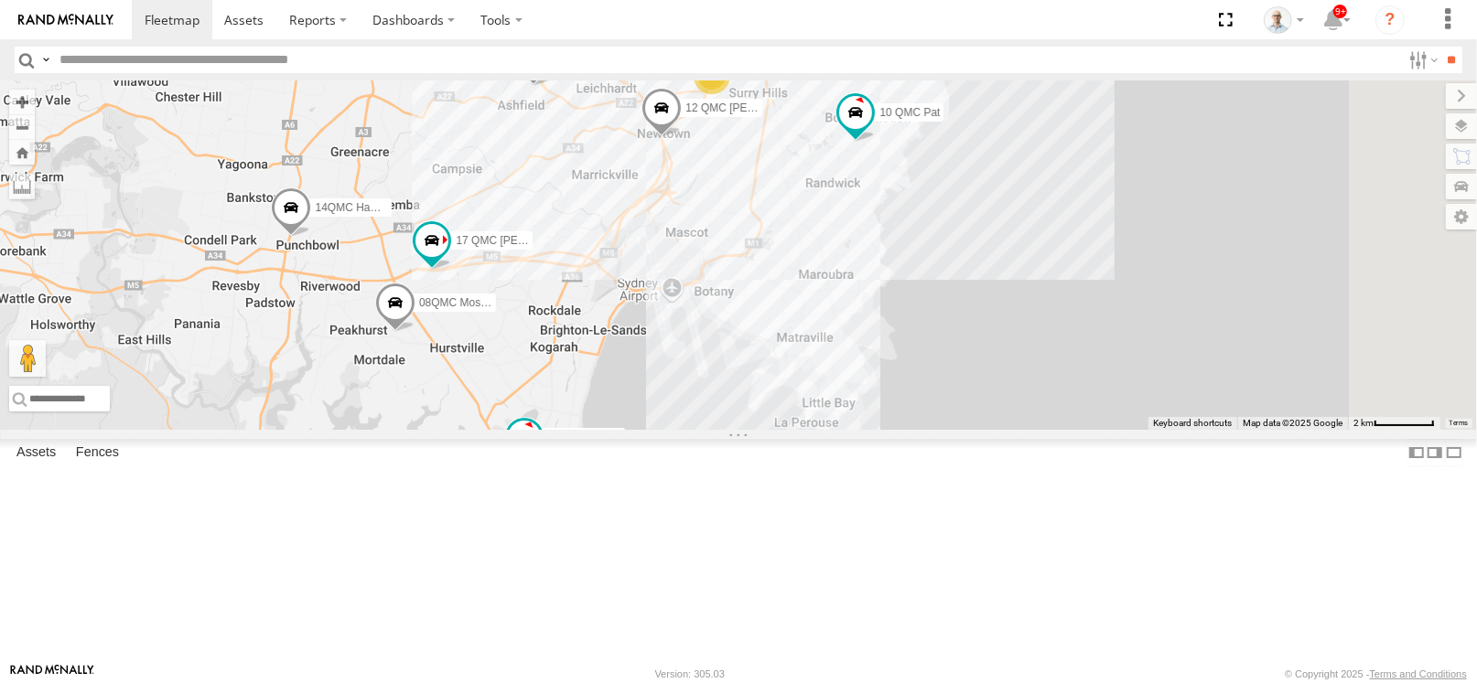
click at [977, 307] on div "15 QMC-Spare 27QMC # KS75A 06QMC -Spare 11 QMC Kurt 03 Jayden Z=18 QMC Written …" at bounding box center [738, 255] width 1477 height 349
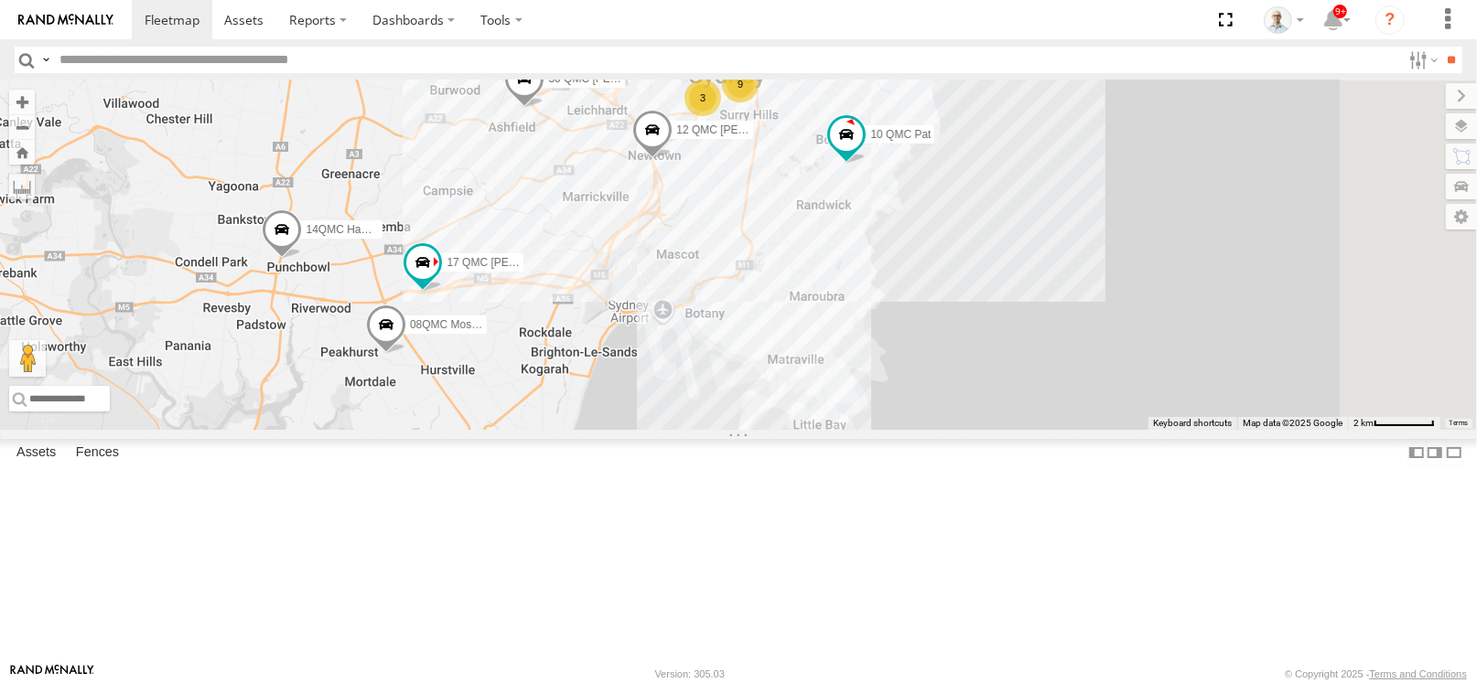
drag, startPoint x: 981, startPoint y: 267, endPoint x: 934, endPoint y: 360, distance: 103.5
click at [934, 360] on div "15 QMC-Spare 27QMC # KS75A 06QMC -Spare 11 QMC Kurt 03 Jayden Z=18 QMC Written …" at bounding box center [738, 255] width 1477 height 349
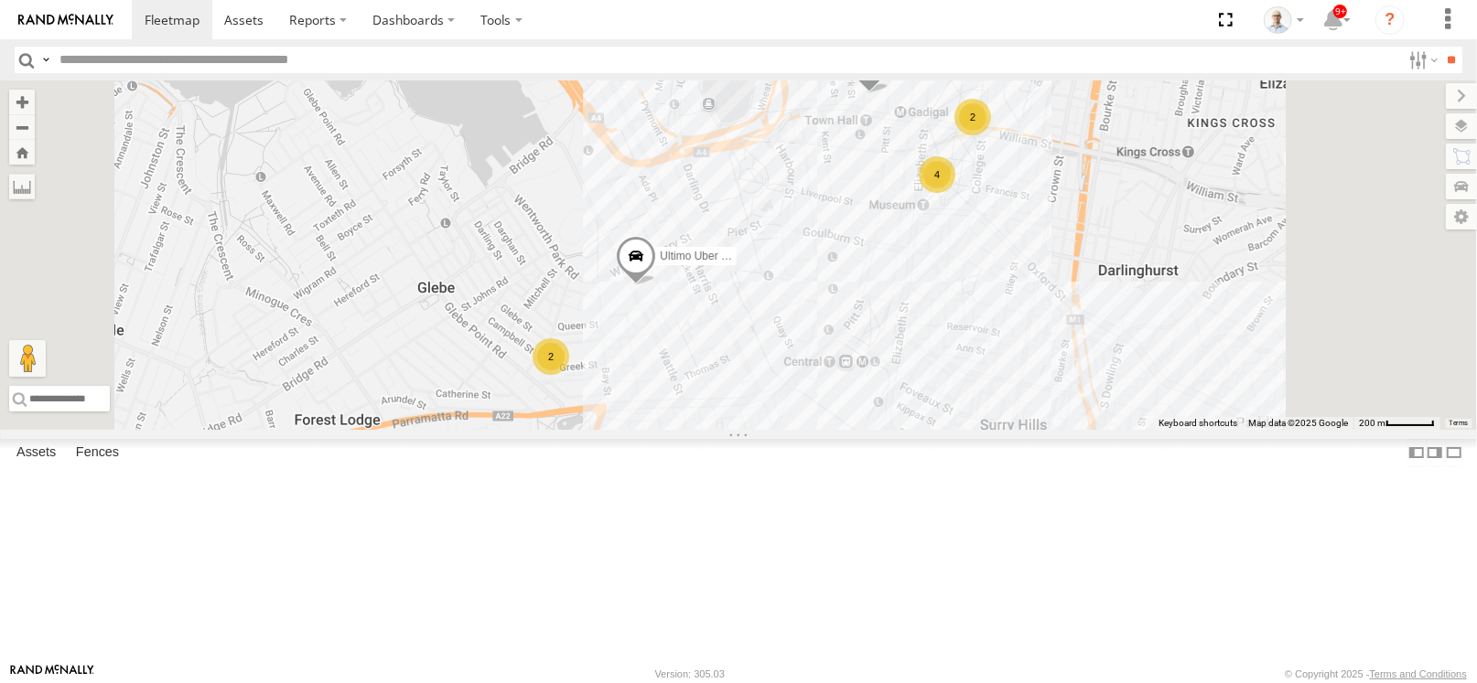
click at [569, 375] on div "2" at bounding box center [550, 356] width 37 height 37
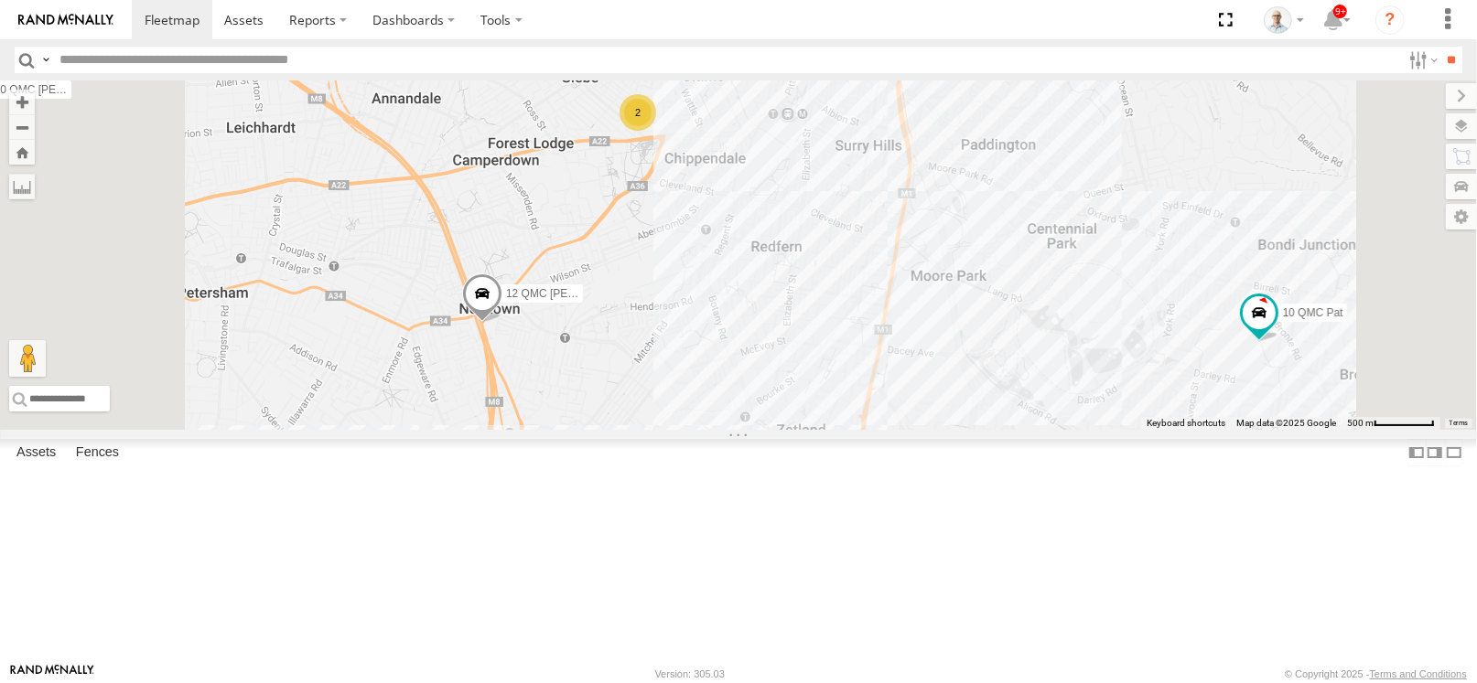
drag, startPoint x: 868, startPoint y: 478, endPoint x: 900, endPoint y: 356, distance: 126.7
click at [900, 356] on div "15 QMC-Spare 27QMC # KS75A 06QMC -Spare 11 QMC Kurt 03 Jayden Z=18 QMC Written …" at bounding box center [738, 255] width 1477 height 349
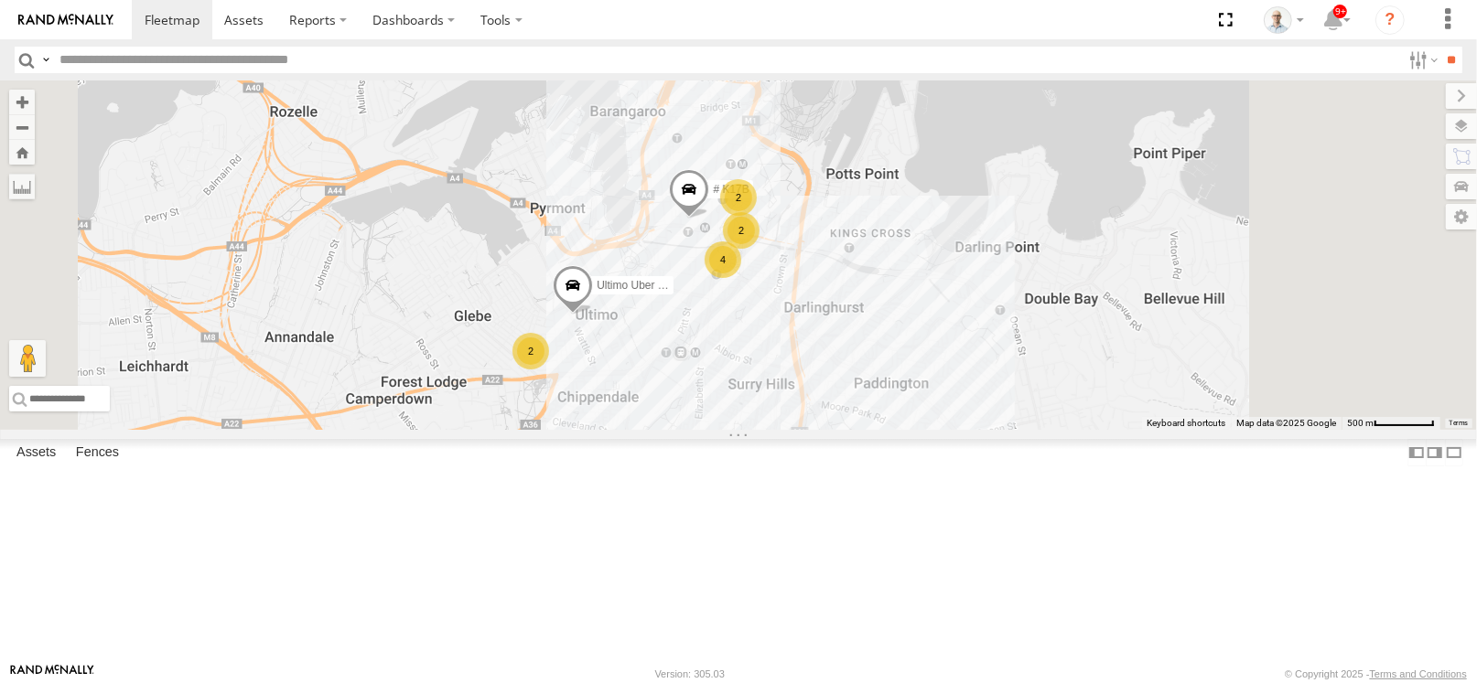
drag, startPoint x: 1015, startPoint y: 245, endPoint x: 908, endPoint y: 489, distance: 265.8
click at [908, 430] on div "15 QMC-Spare 27QMC # KS75A 06QMC -Spare 11 QMC Kurt 03 Jayden Z=18 QMC Written …" at bounding box center [738, 255] width 1477 height 349
click at [709, 219] on span at bounding box center [689, 193] width 40 height 49
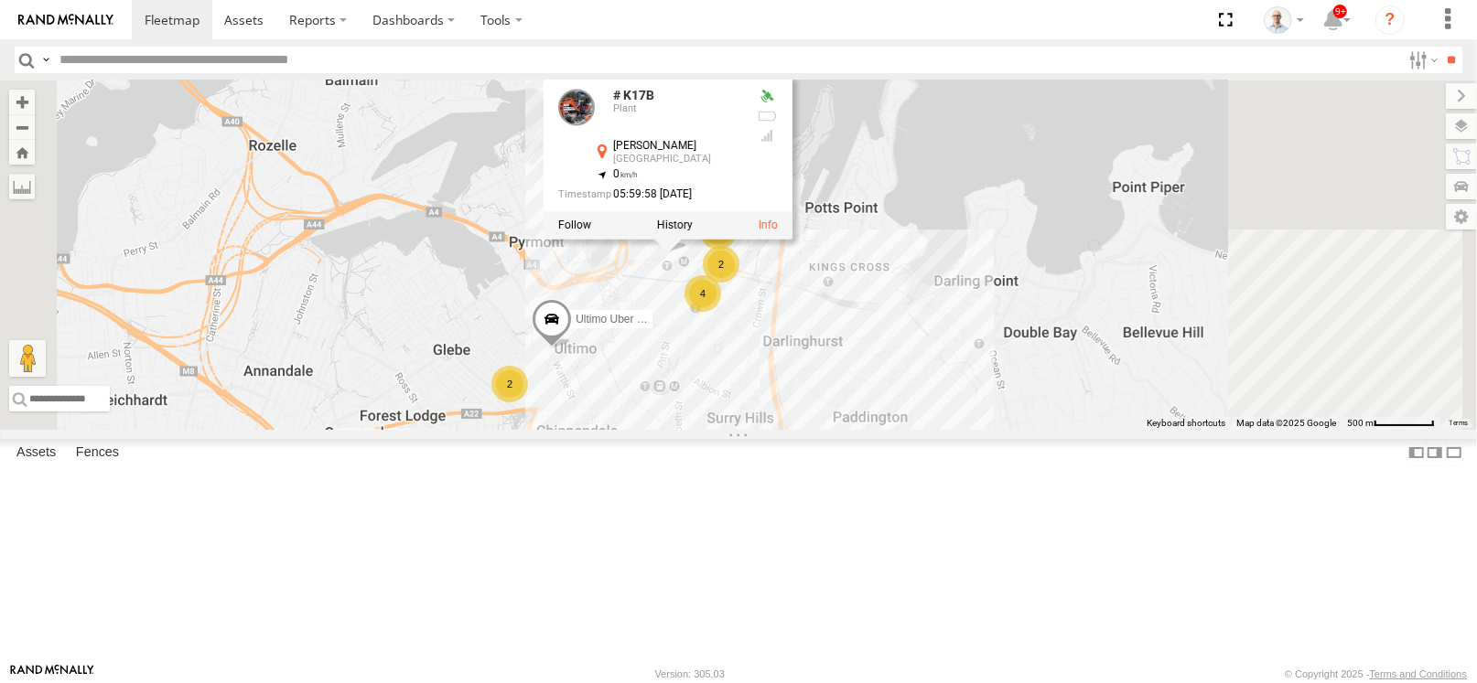
drag, startPoint x: 884, startPoint y: 367, endPoint x: 847, endPoint y: 423, distance: 66.7
click at [847, 423] on div "15 QMC-Spare 27QMC # KS75A 06QMC -Spare 11 QMC Kurt 03 Jayden Z=18 QMC Written …" at bounding box center [738, 255] width 1477 height 349
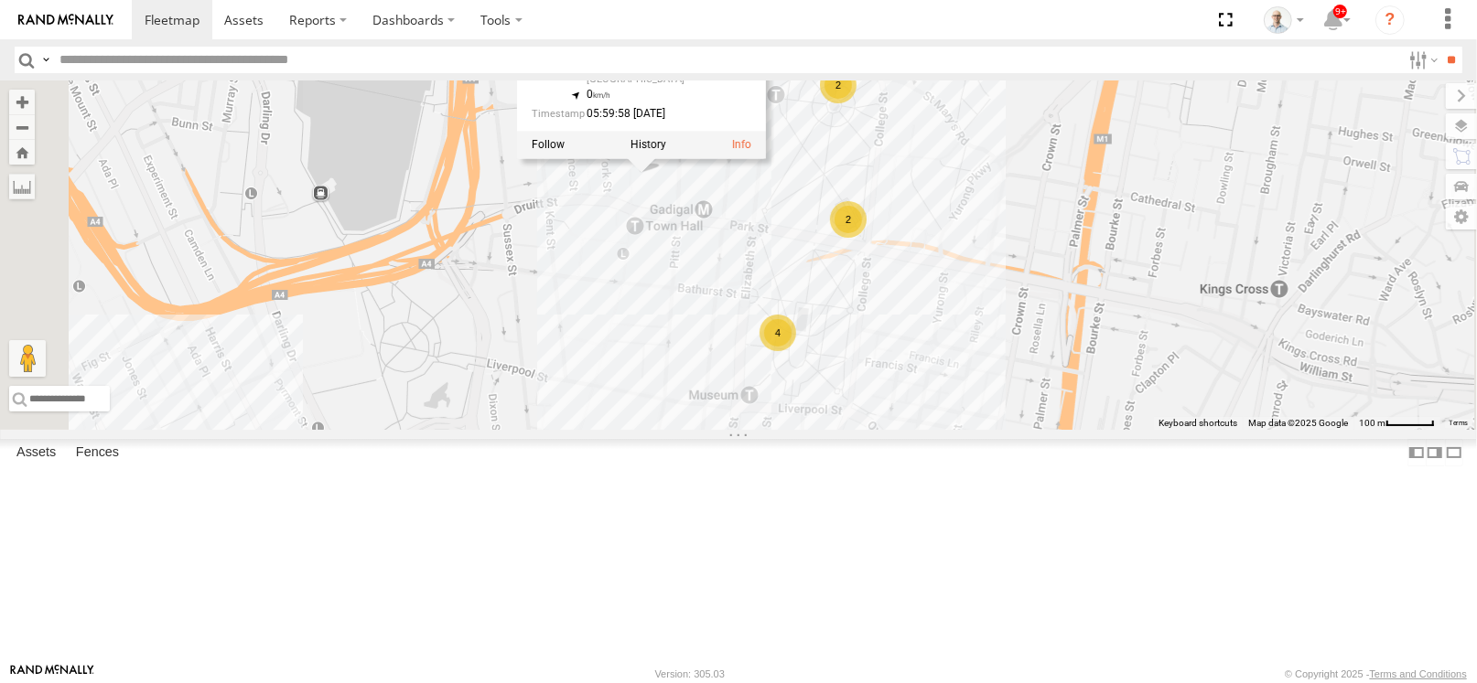
click at [903, 301] on div "15 QMC-Spare 27QMC # KS75A 06QMC -Spare 11 QMC Kurt 03 Jayden Z=18 QMC Written …" at bounding box center [738, 255] width 1477 height 349
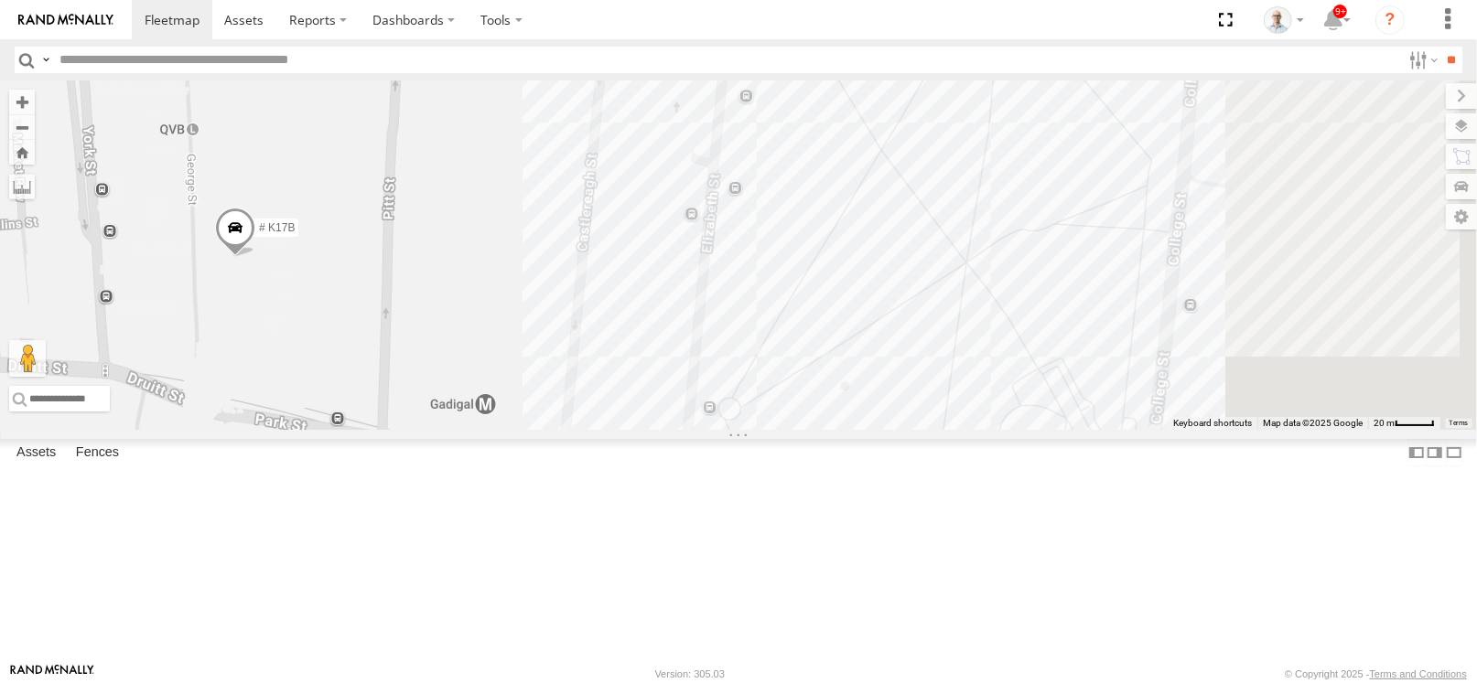
drag, startPoint x: 1035, startPoint y: 269, endPoint x: 714, endPoint y: 396, distance: 344.5
click at [714, 396] on div "15 QMC-Spare 27QMC # KS75A 06QMC -Spare 11 QMC Kurt 03 Jayden Z=18 QMC Written …" at bounding box center [738, 255] width 1477 height 349
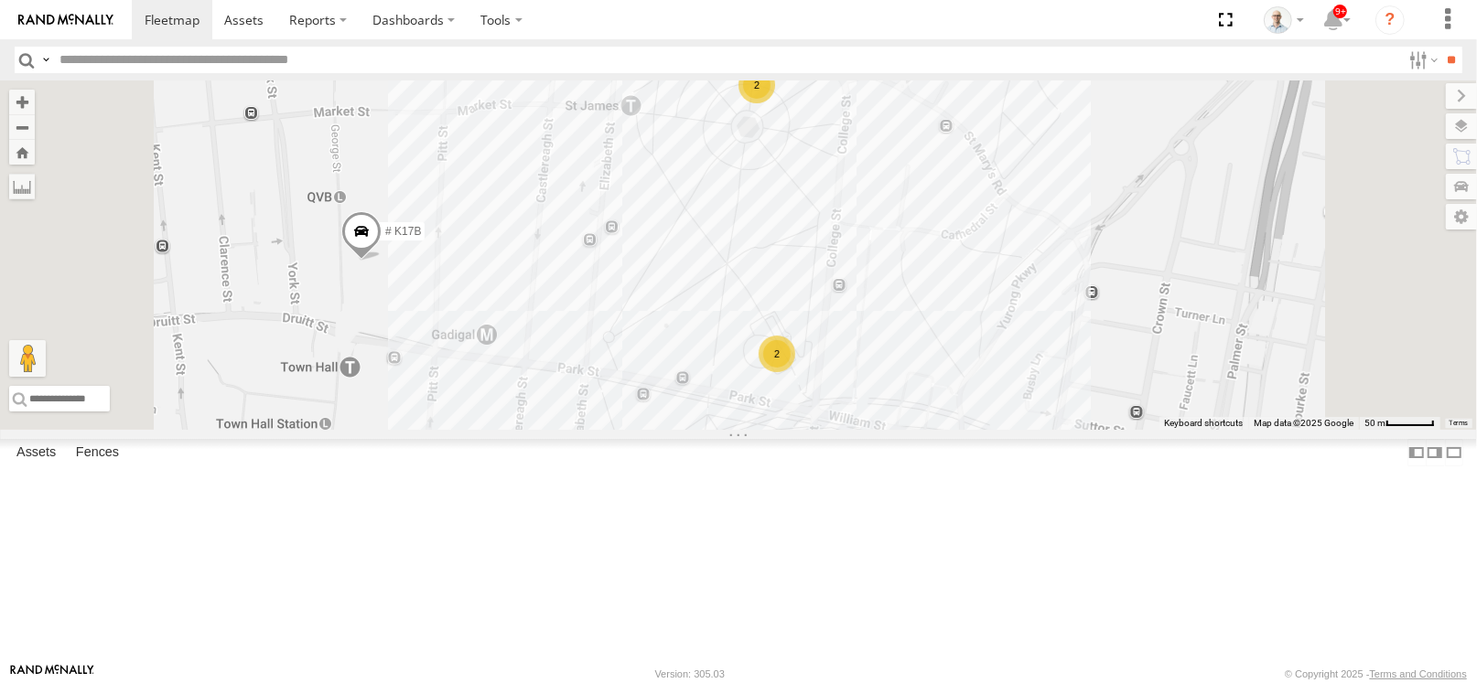
click at [775, 103] on div "2" at bounding box center [756, 85] width 37 height 37
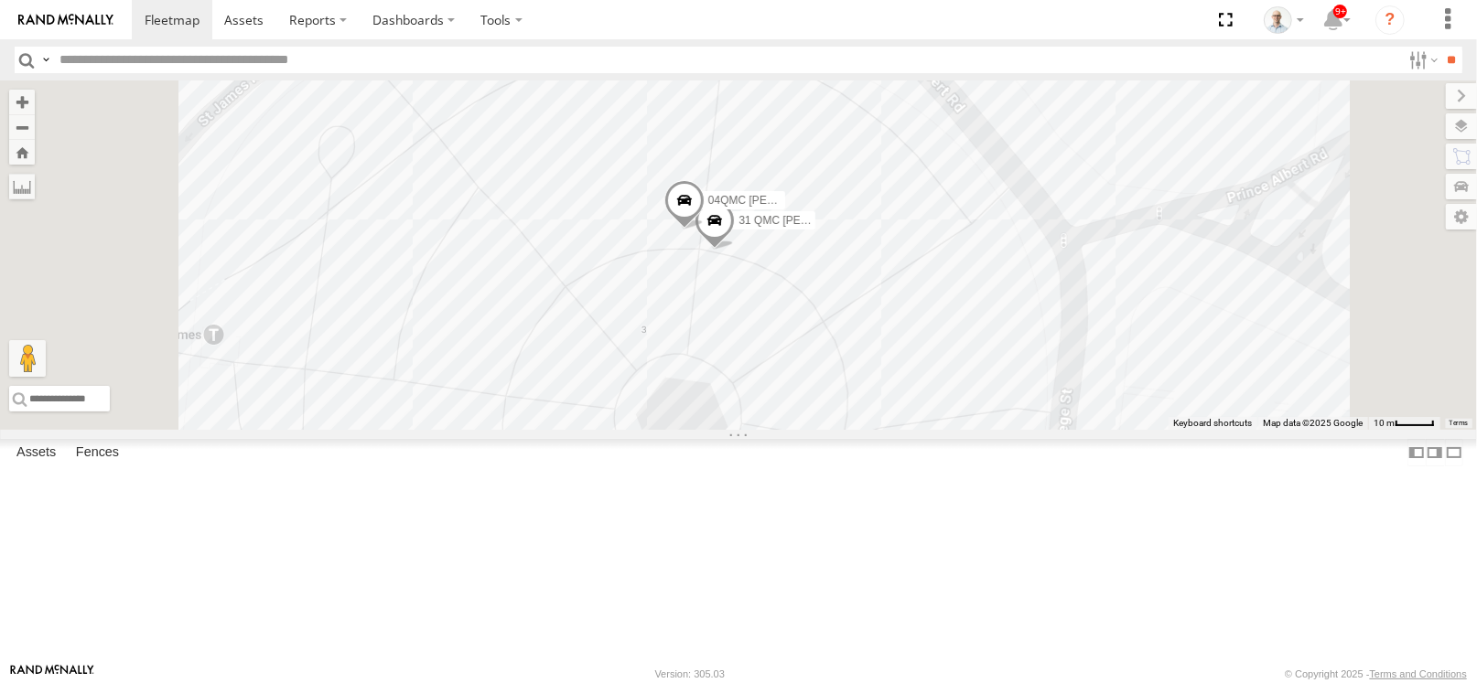
drag, startPoint x: 905, startPoint y: 434, endPoint x: 901, endPoint y: 270, distance: 163.8
click at [901, 270] on div "15 QMC-Spare 27QMC # KS75A 06QMC -Spare 11 QMC Kurt 03 Jayden Z=18 QMC Written …" at bounding box center [738, 255] width 1477 height 349
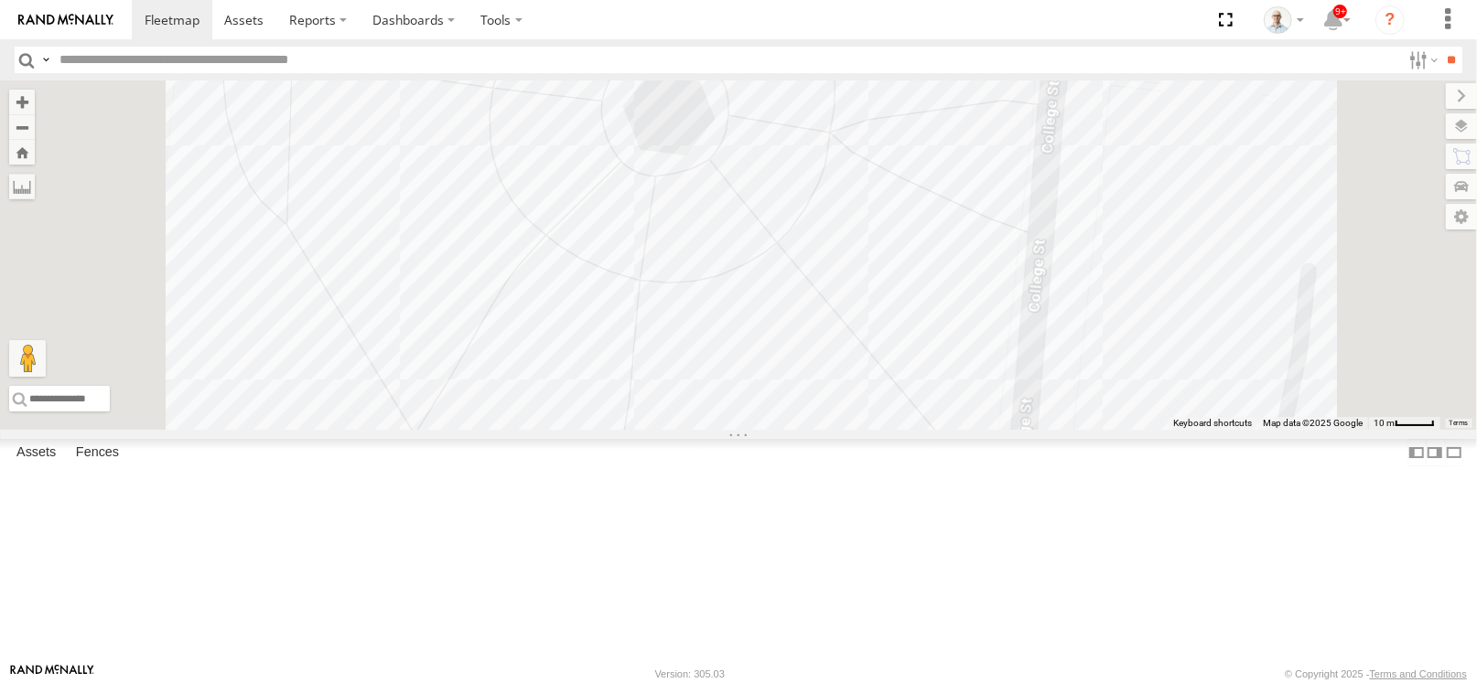
drag, startPoint x: 895, startPoint y: 407, endPoint x: 881, endPoint y: 154, distance: 253.8
click at [881, 158] on div "15 QMC-Spare 27QMC # KS75A 06QMC -Spare 11 QMC Kurt 03 Jayden Z=18 QMC Written …" at bounding box center [738, 255] width 1477 height 349
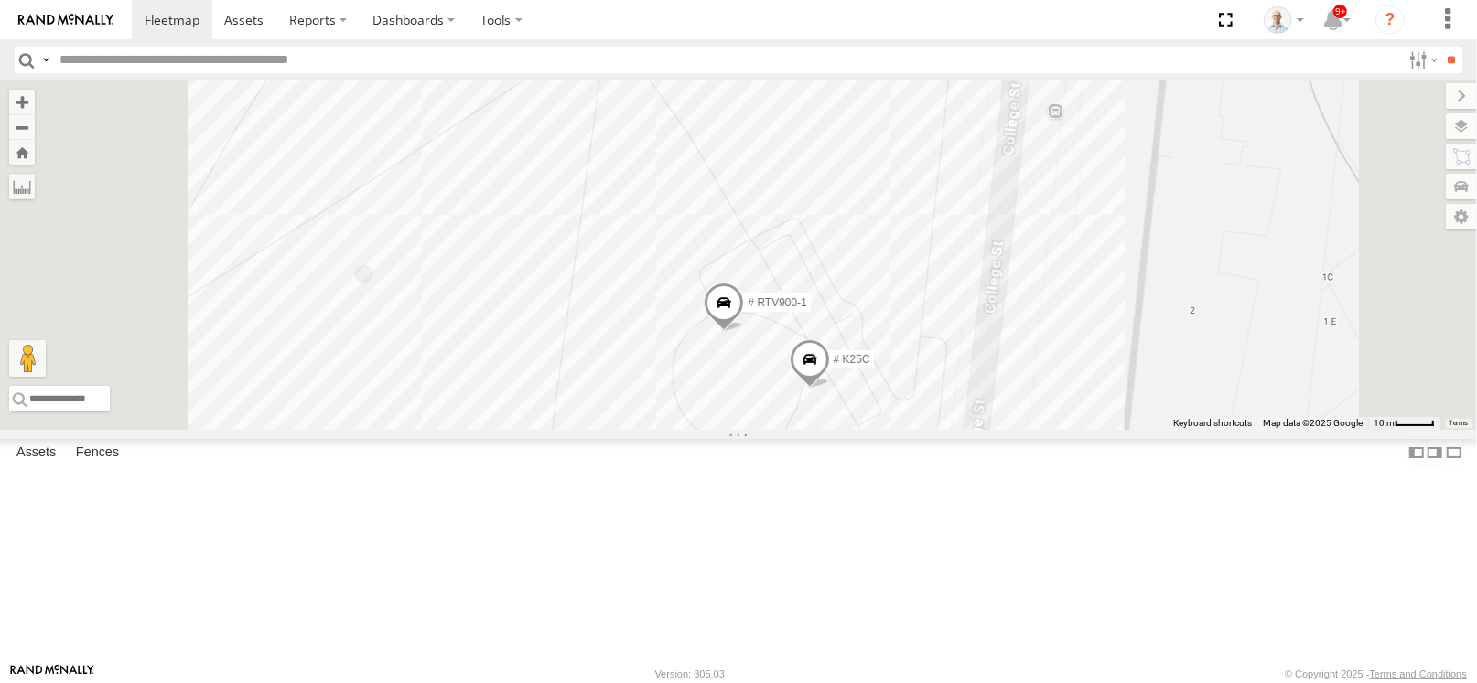
drag, startPoint x: 829, startPoint y: 325, endPoint x: 864, endPoint y: 168, distance: 160.5
click at [864, 168] on div "15 QMC-Spare 27QMC # KS75A 06QMC -Spare 11 QMC Kurt 03 Jayden Z=18 QMC Written …" at bounding box center [738, 255] width 1477 height 349
drag, startPoint x: 818, startPoint y: 470, endPoint x: 907, endPoint y: 216, distance: 269.7
click at [907, 218] on div "15 QMC-Spare 27QMC # KS75A 06QMC -Spare 11 QMC Kurt 03 Jayden Z=18 QMC Written …" at bounding box center [738, 255] width 1477 height 349
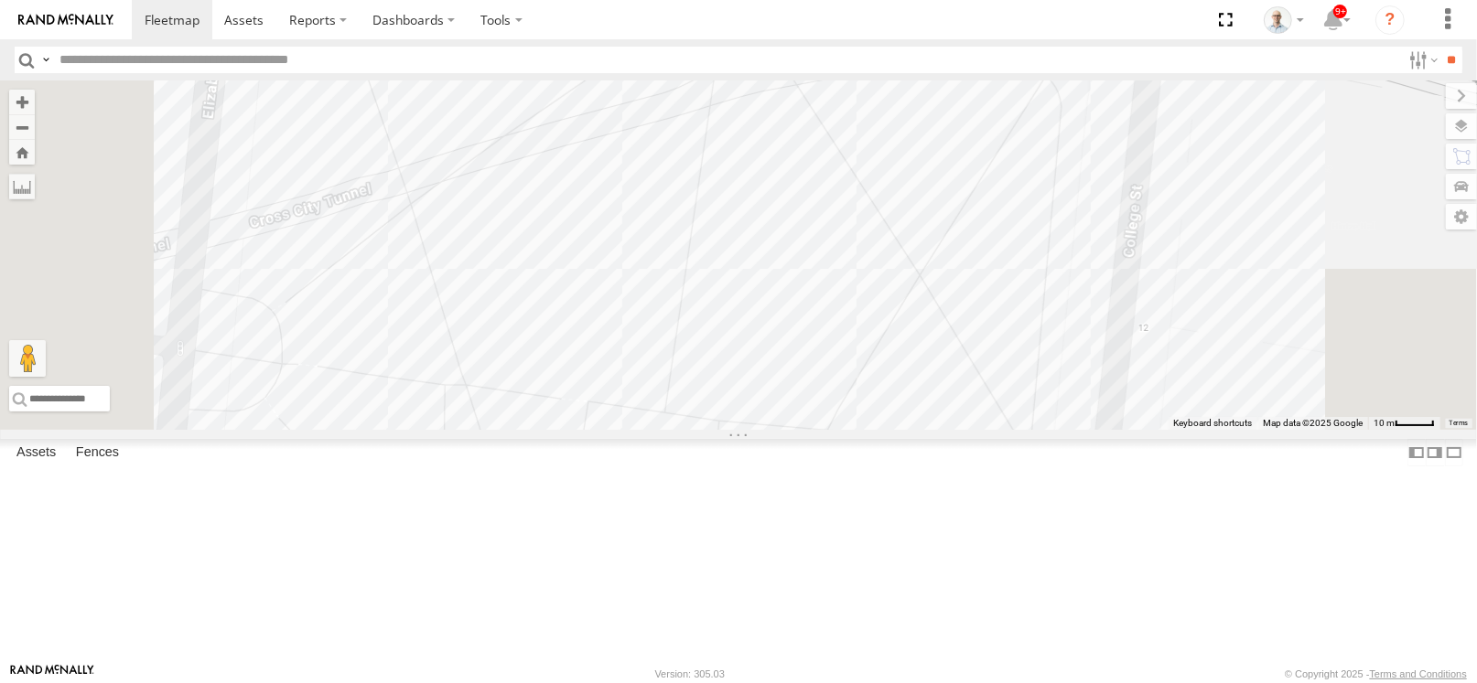
drag, startPoint x: 854, startPoint y: 433, endPoint x: 834, endPoint y: 298, distance: 135.8
click at [834, 303] on div "15 QMC-Spare 27QMC # KS75A 06QMC -Spare 11 QMC Kurt 03 Jayden Z=18 QMC Written …" at bounding box center [738, 255] width 1477 height 349
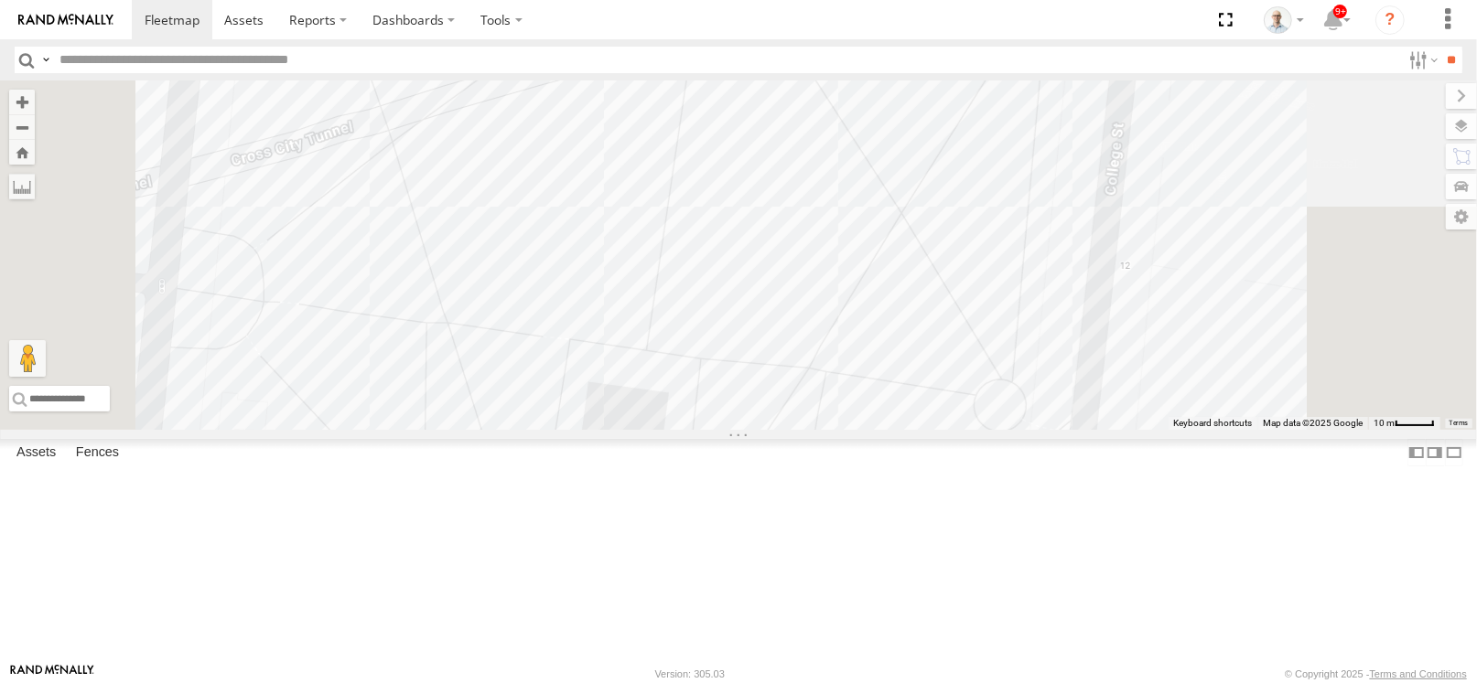
drag, startPoint x: 828, startPoint y: 489, endPoint x: 865, endPoint y: 276, distance: 216.4
click at [864, 276] on div "15 QMC-Spare 27QMC # KS75A 06QMC -Spare 11 QMC Kurt 03 Jayden Z=18 QMC Written …" at bounding box center [738, 255] width 1477 height 349
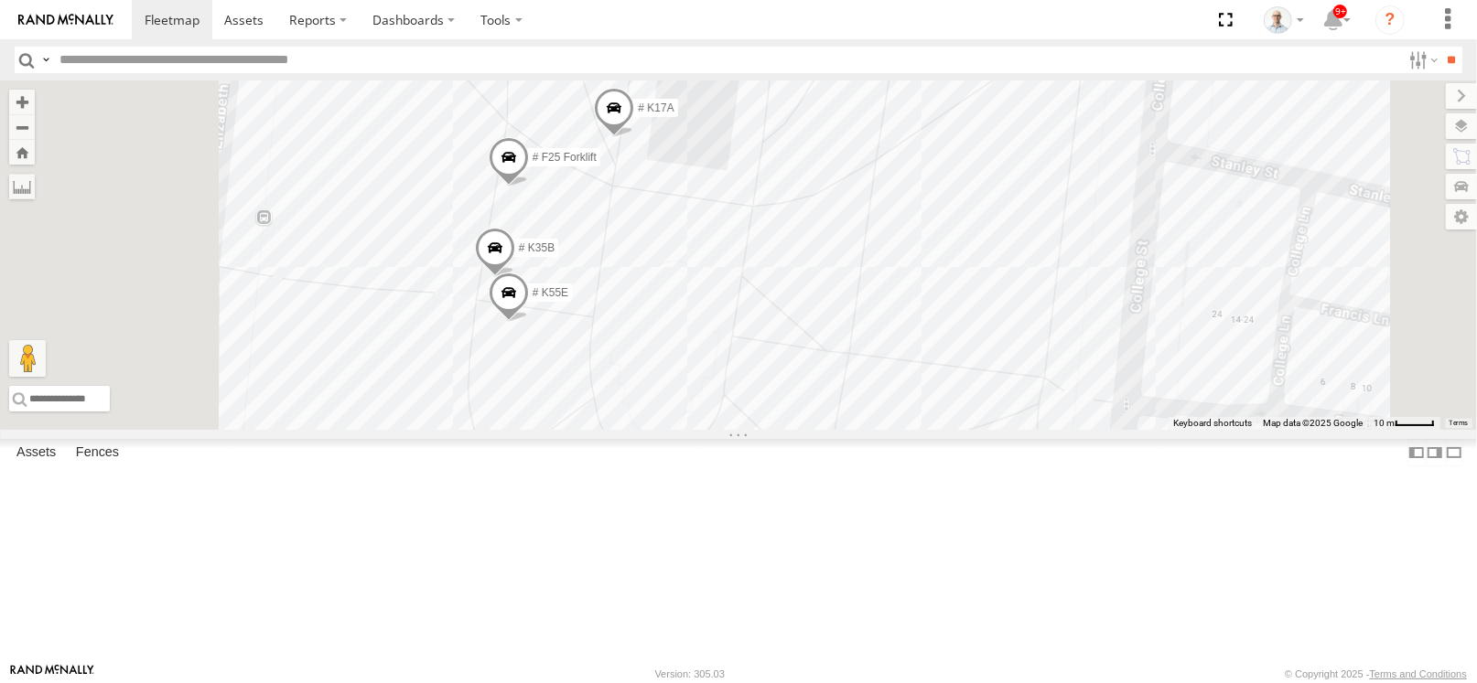
drag, startPoint x: 866, startPoint y: 545, endPoint x: 891, endPoint y: 381, distance: 166.5
click at [891, 381] on div "15 QMC-Spare 27QMC # KS75A 06QMC -Spare 11 QMC Kurt 03 Jayden Z=18 QMC Written …" at bounding box center [738, 255] width 1477 height 349
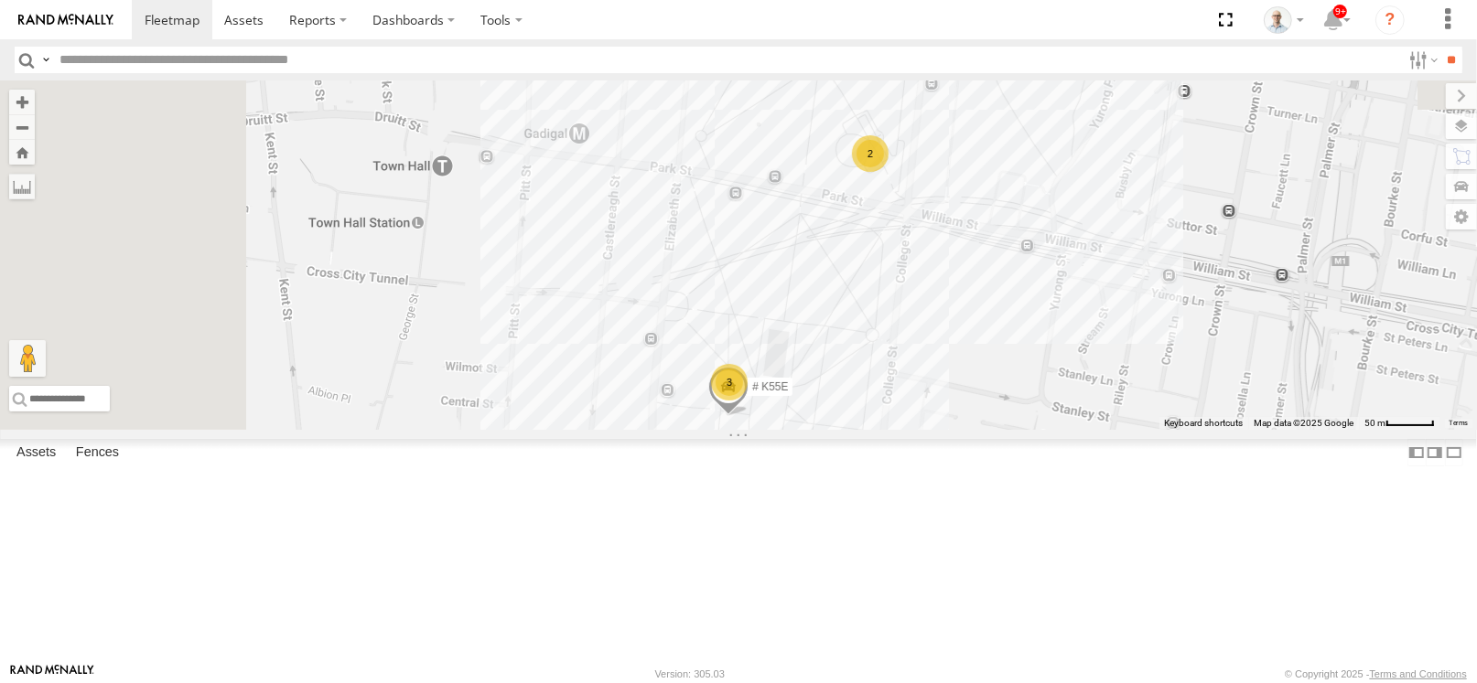
drag, startPoint x: 708, startPoint y: 332, endPoint x: 782, endPoint y: 419, distance: 114.2
click at [782, 419] on div "15 QMC-Spare 27QMC # KS75A 06QMC -Spare 11 QMC Kurt 03 Jayden Z=18 QMC Written …" at bounding box center [738, 255] width 1477 height 349
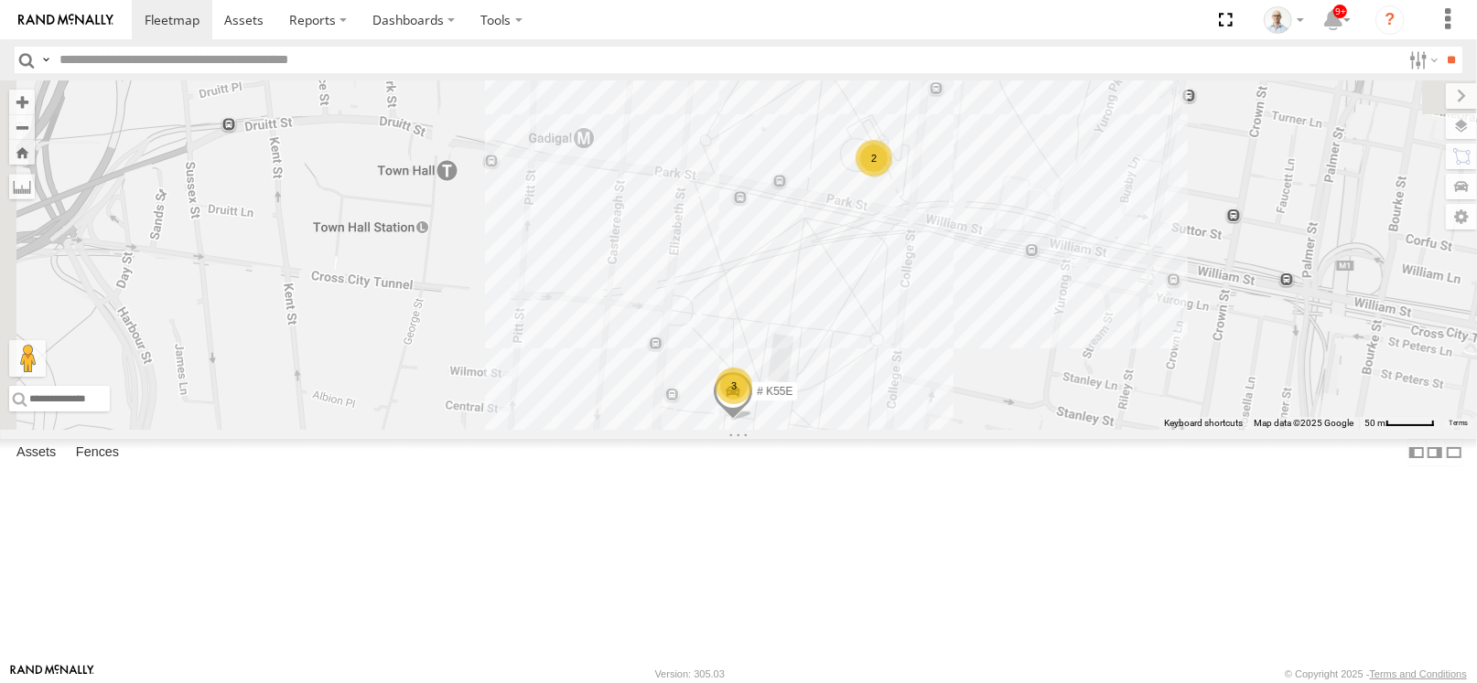
drag, startPoint x: 739, startPoint y: 193, endPoint x: 608, endPoint y: 171, distance: 132.6
click at [739, 194] on div "# K17B # K55E 3 2" at bounding box center [738, 255] width 1477 height 349
click at [167, 11] on span at bounding box center [172, 19] width 55 height 17
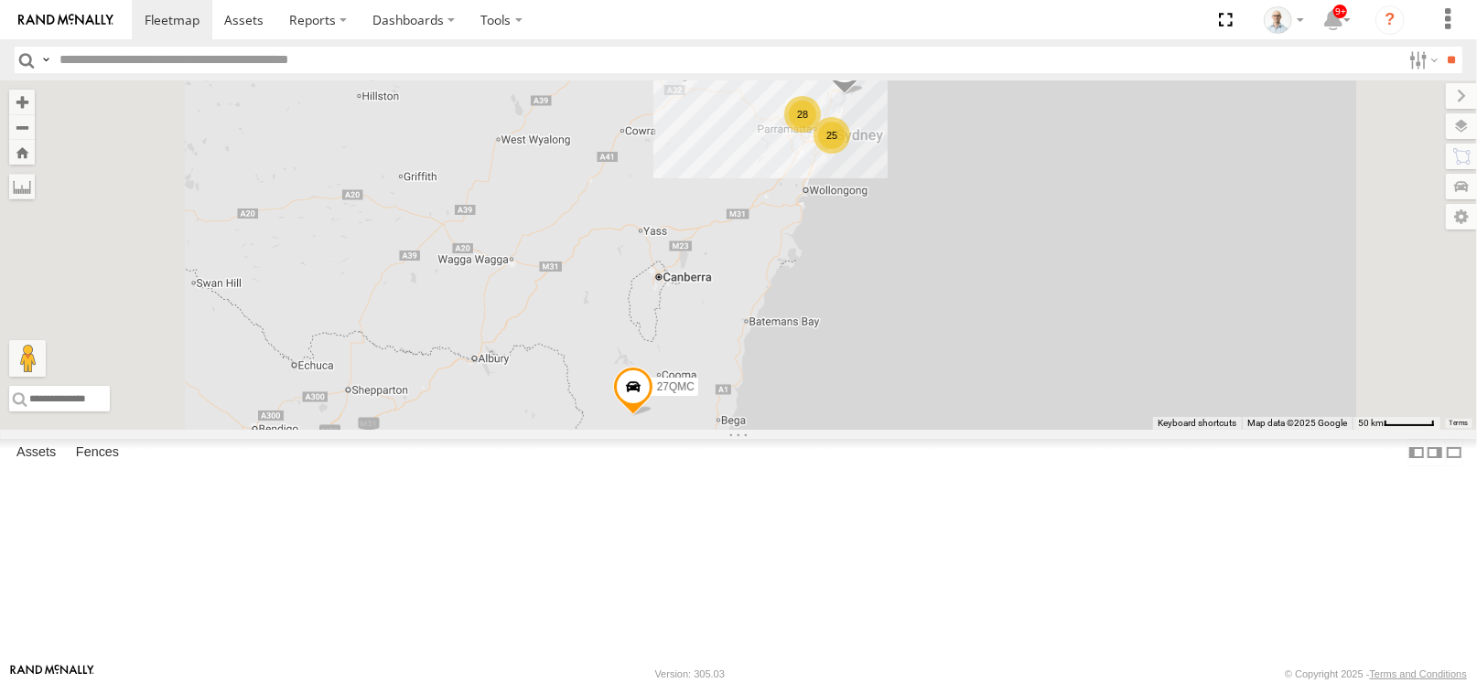
click at [864, 95] on span at bounding box center [844, 70] width 40 height 49
click at [821, 133] on div "28" at bounding box center [802, 114] width 37 height 37
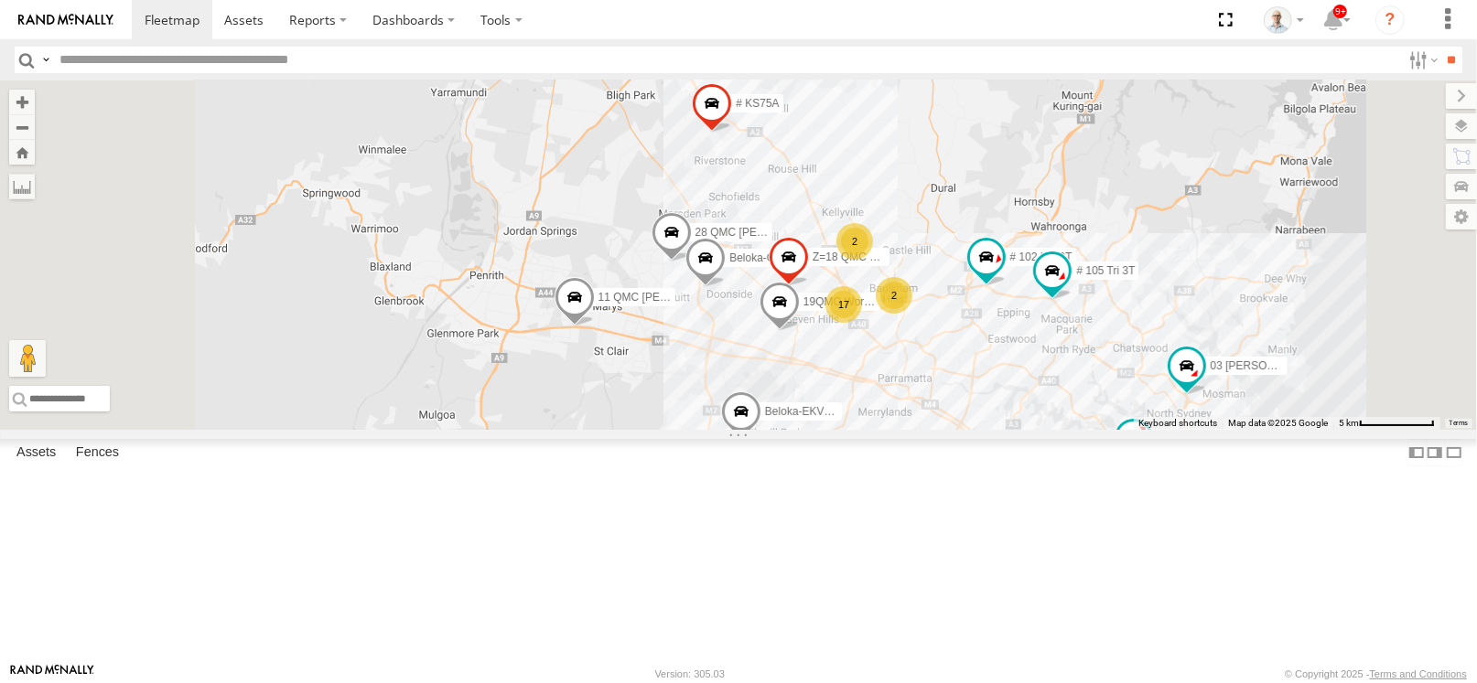
drag, startPoint x: 1126, startPoint y: 508, endPoint x: 1115, endPoint y: 500, distance: 13.2
click at [1115, 430] on div "15 QMC-Spare 27QMC 15 QMC-Spare Vehicles-Light Henderson Rd Saratoga -33.47766 …" at bounding box center [738, 255] width 1477 height 349
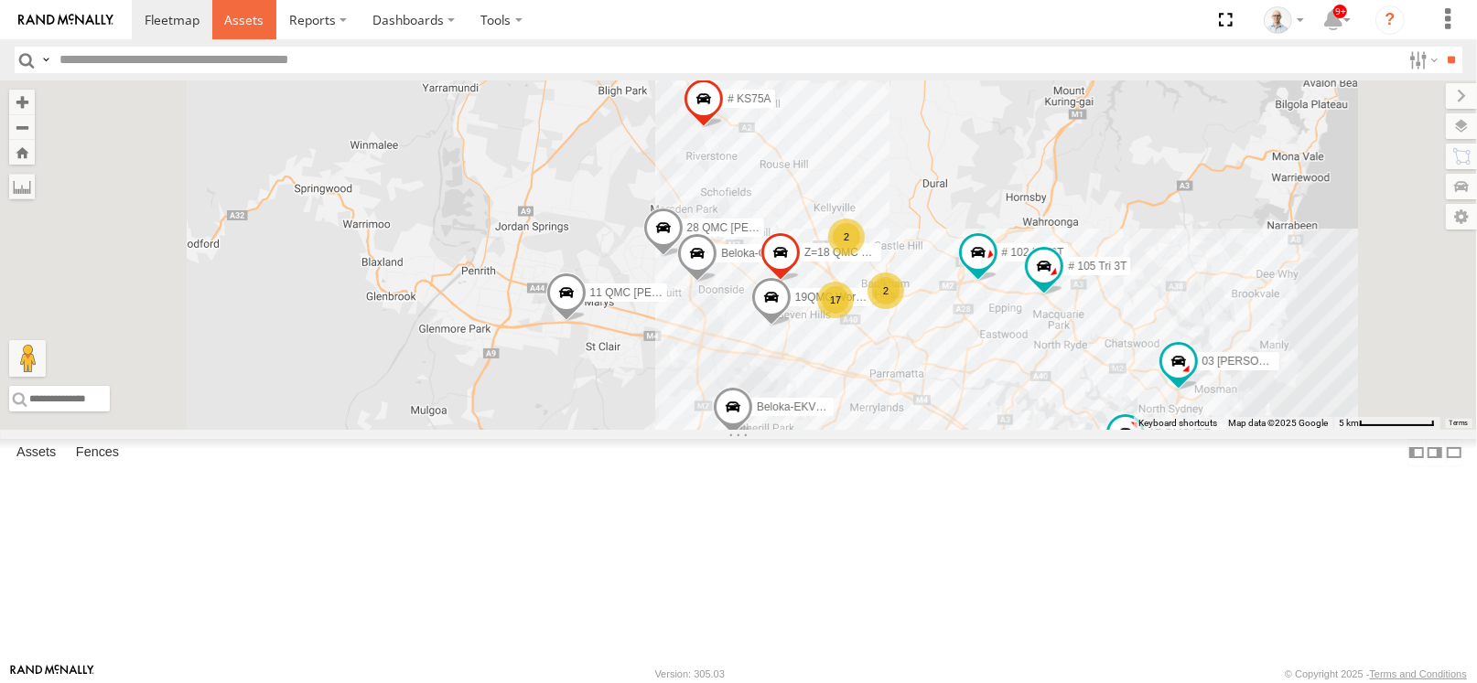
click at [212, 22] on link at bounding box center [244, 19] width 65 height 39
